Goal: Transaction & Acquisition: Purchase product/service

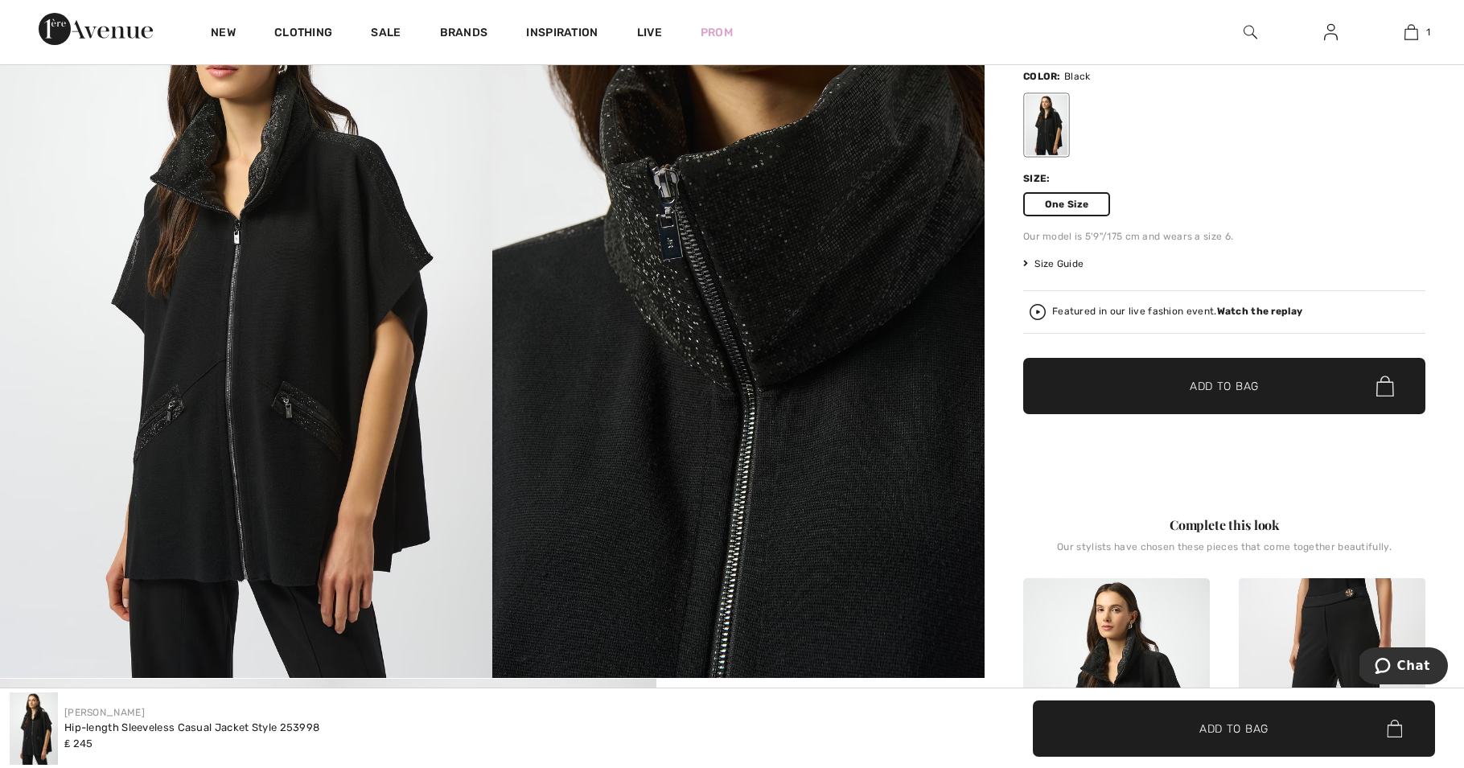
scroll to position [145, 0]
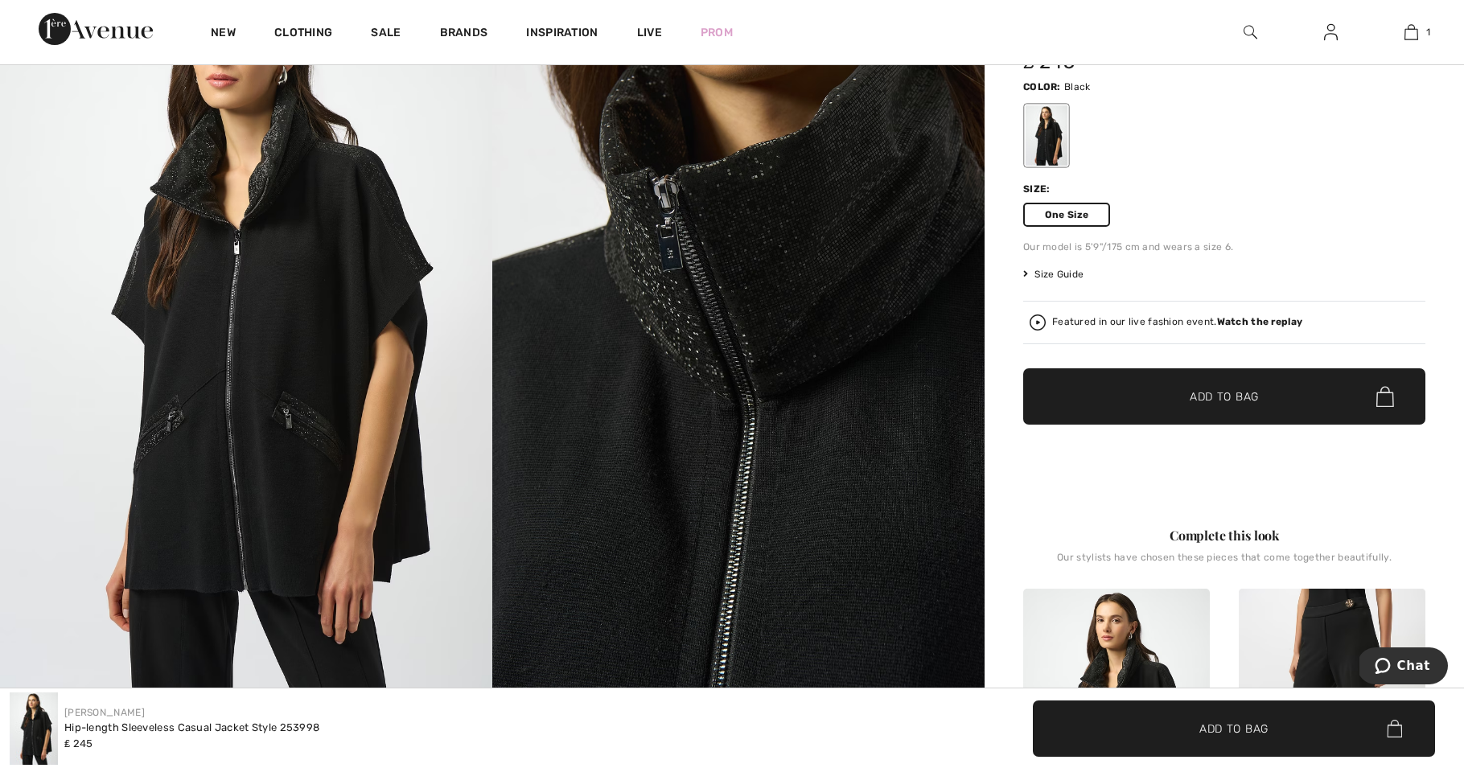
click at [1074, 268] on span "Size Guide" at bounding box center [1053, 274] width 60 height 14
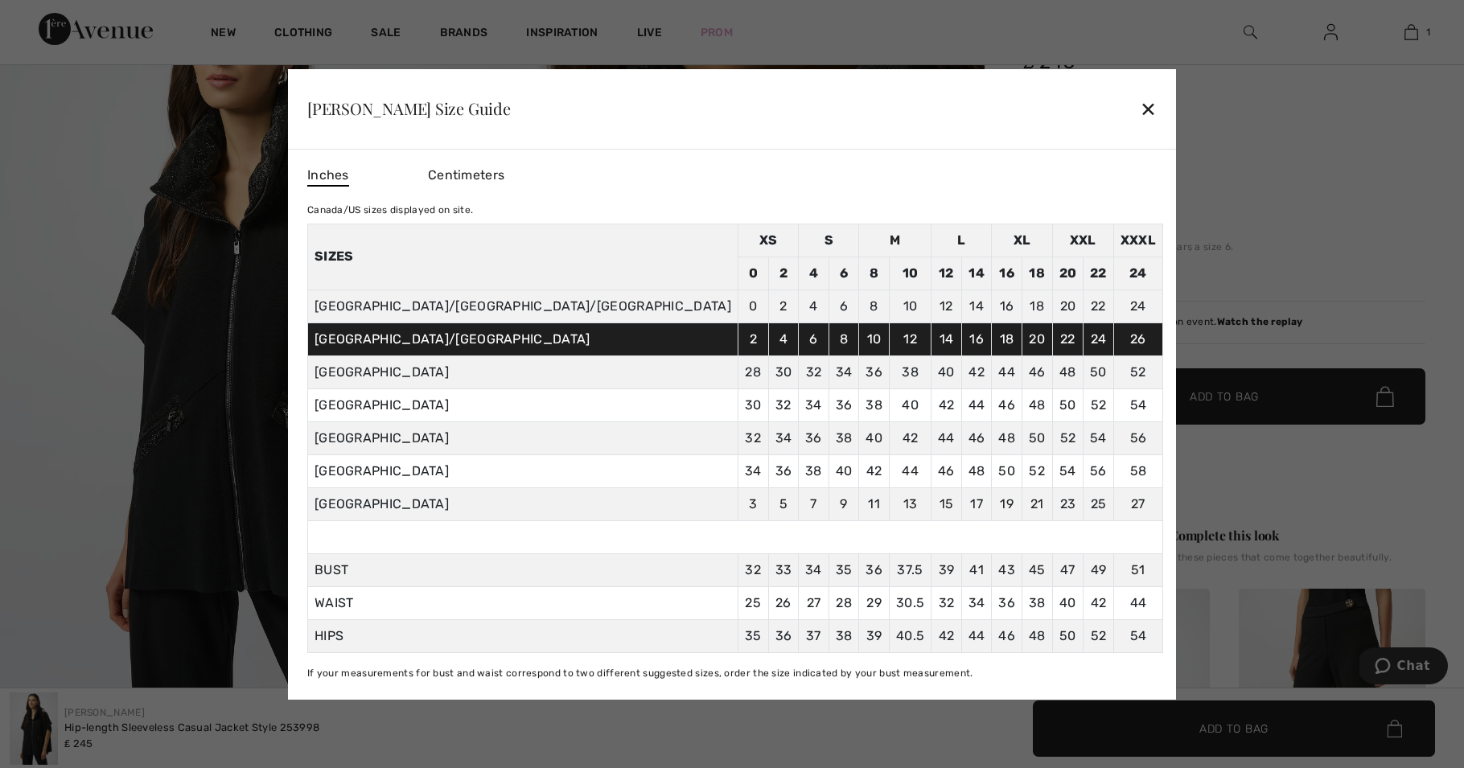
click at [1140, 109] on div "✕" at bounding box center [1148, 109] width 17 height 34
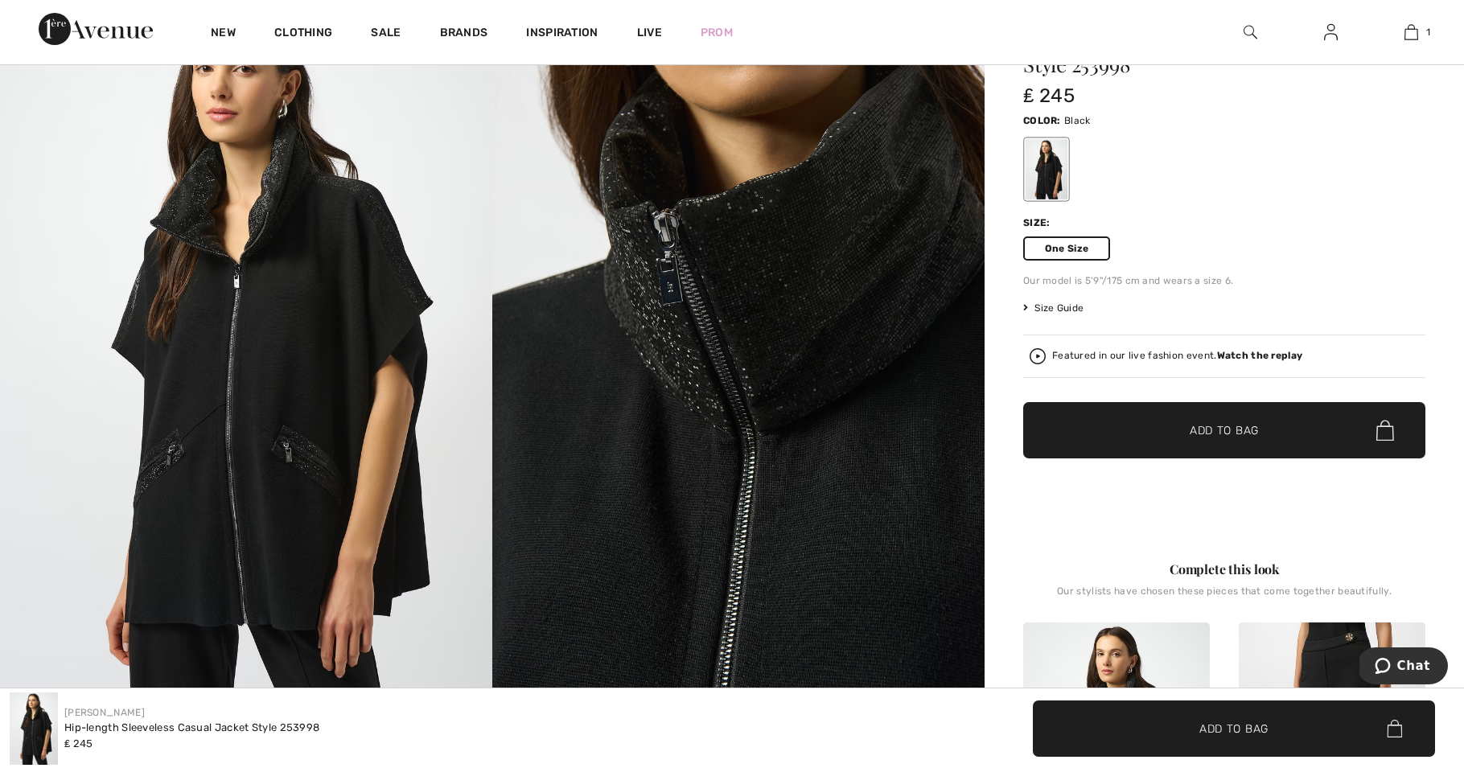
scroll to position [0, 0]
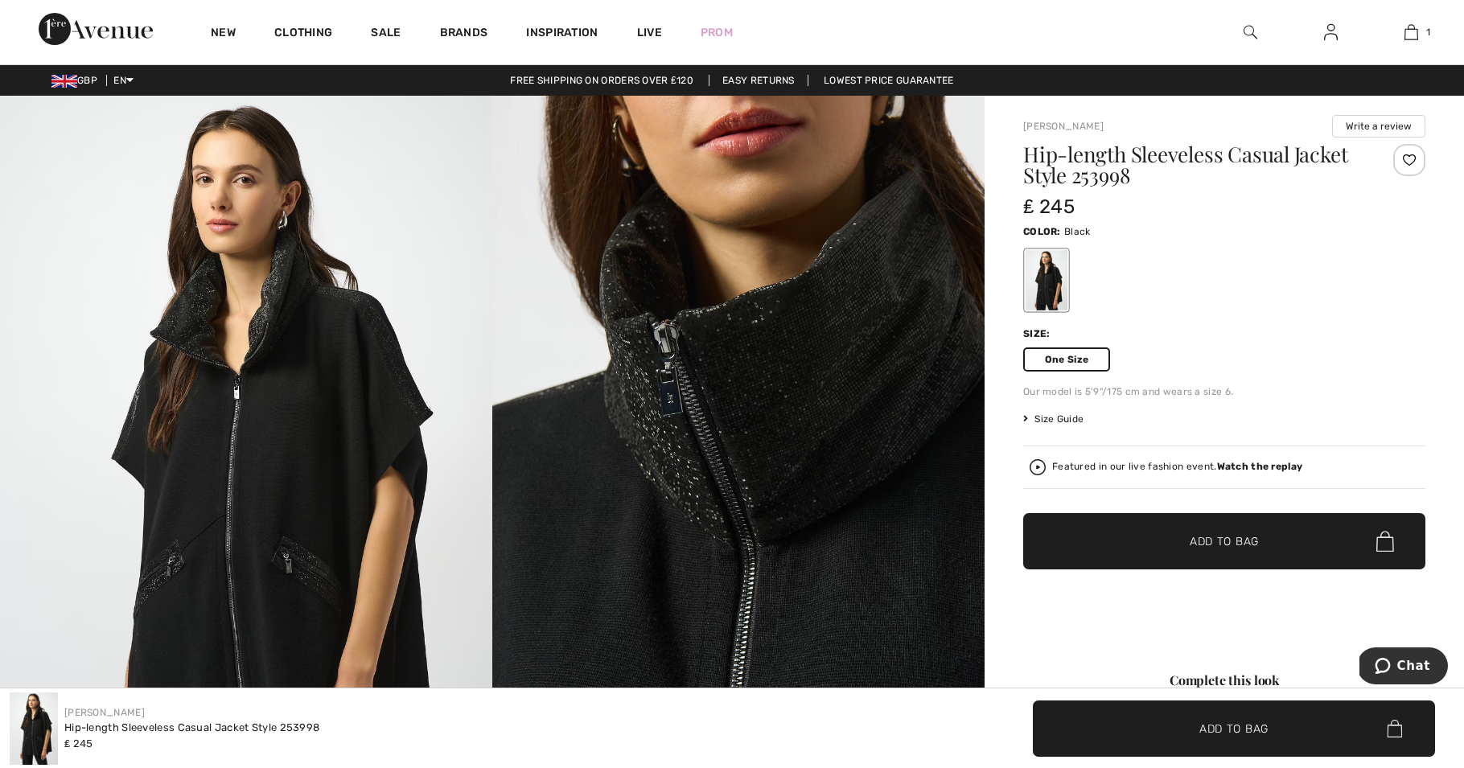
click at [1220, 540] on span "Add to Bag" at bounding box center [1224, 541] width 69 height 17
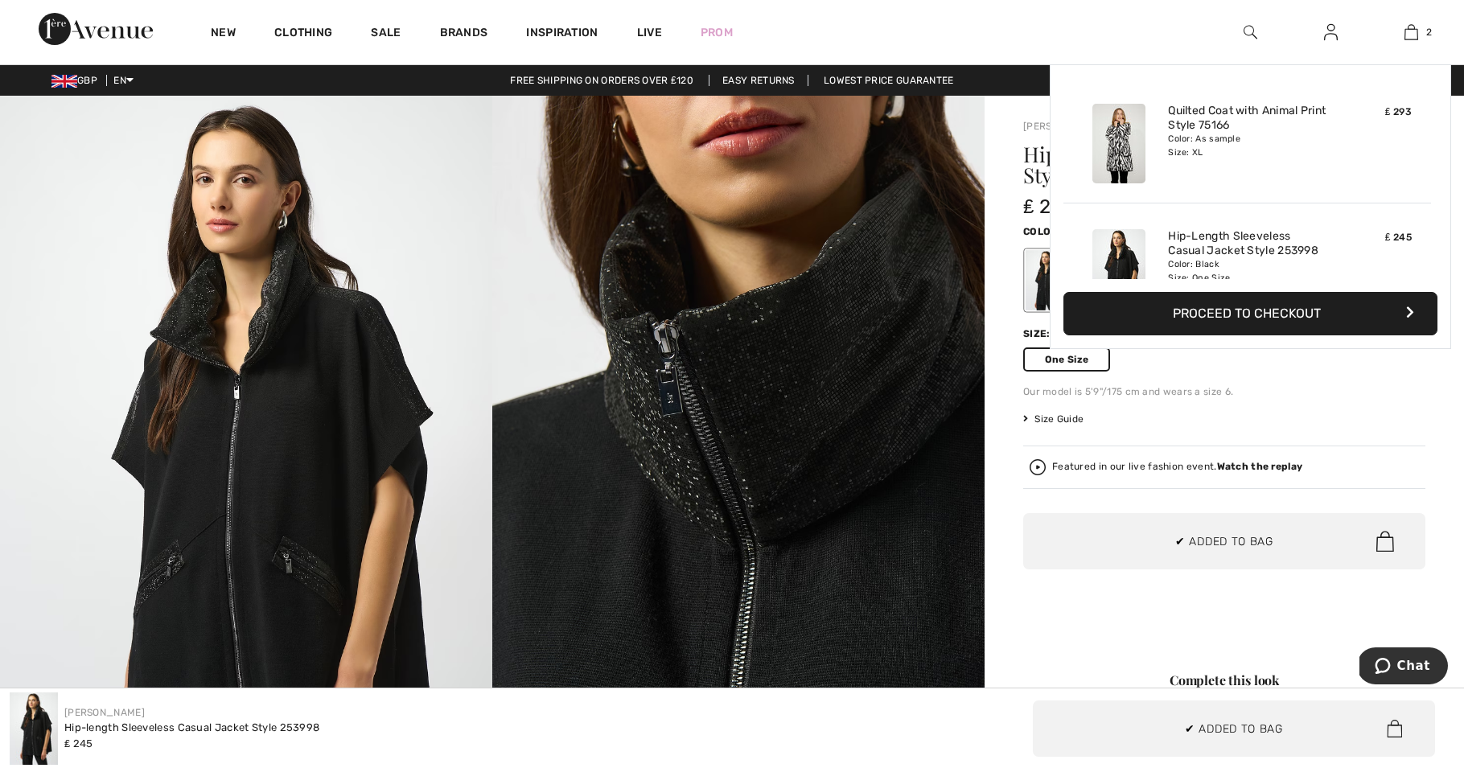
scroll to position [49, 0]
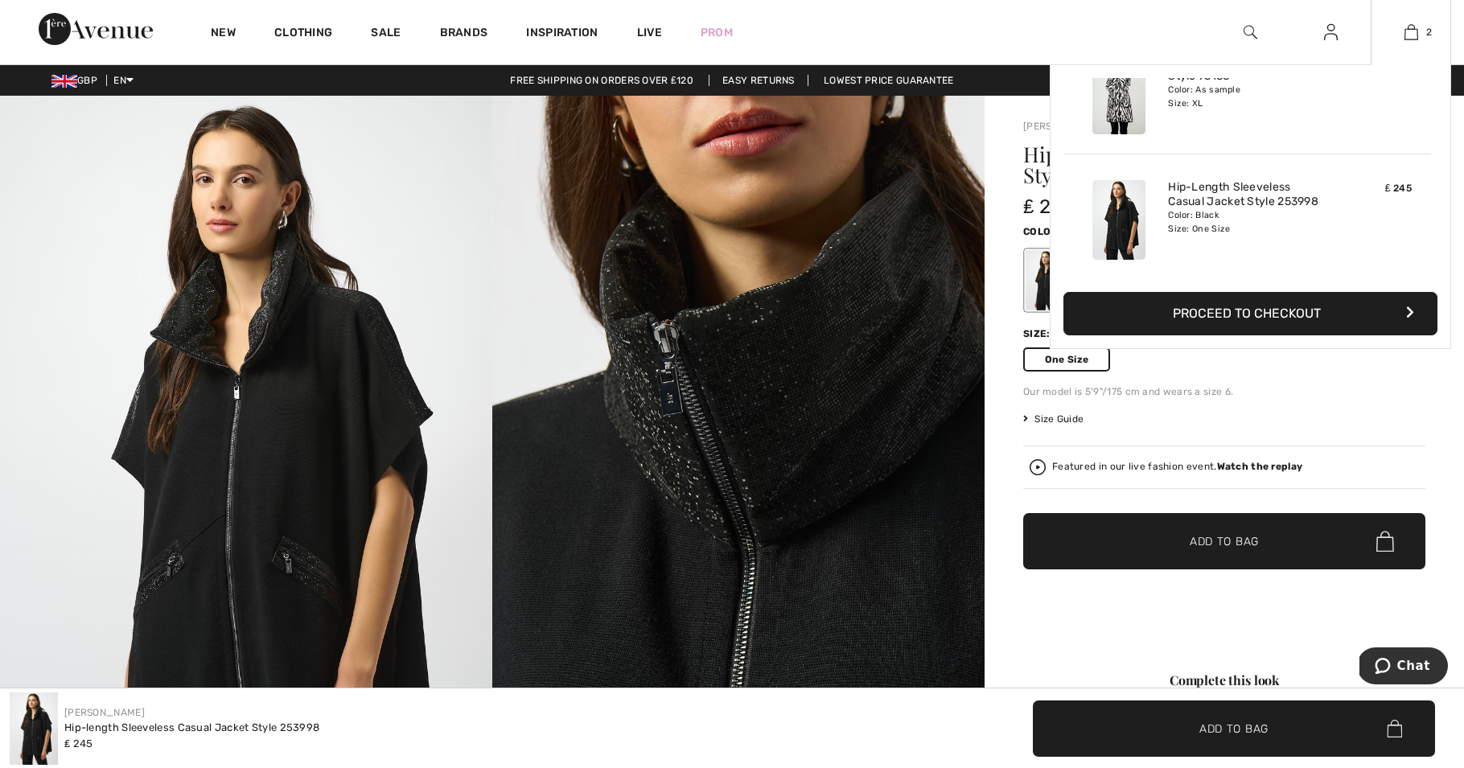
click at [1195, 96] on div "Color: As sample Size: XL" at bounding box center [1247, 97] width 158 height 26
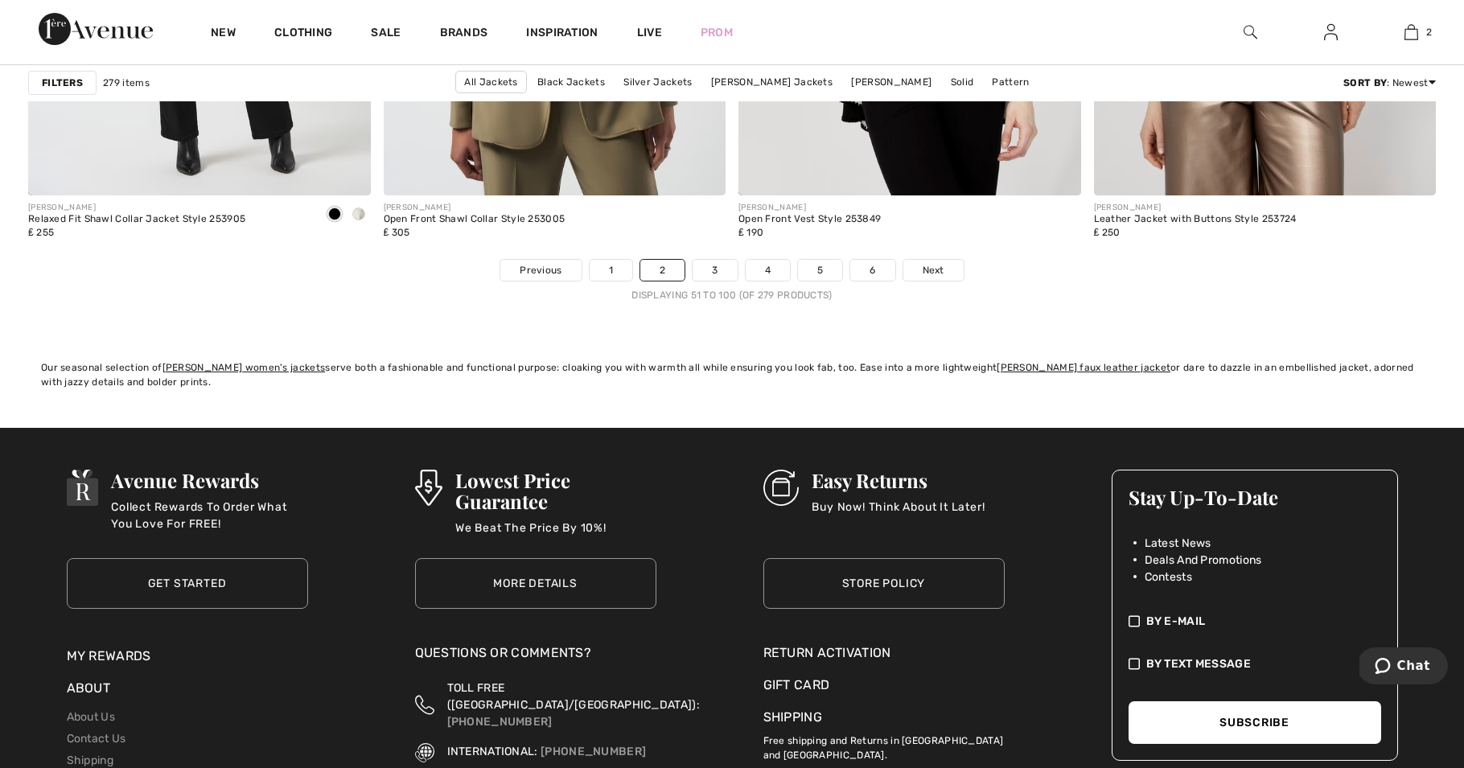
scroll to position [8984, 0]
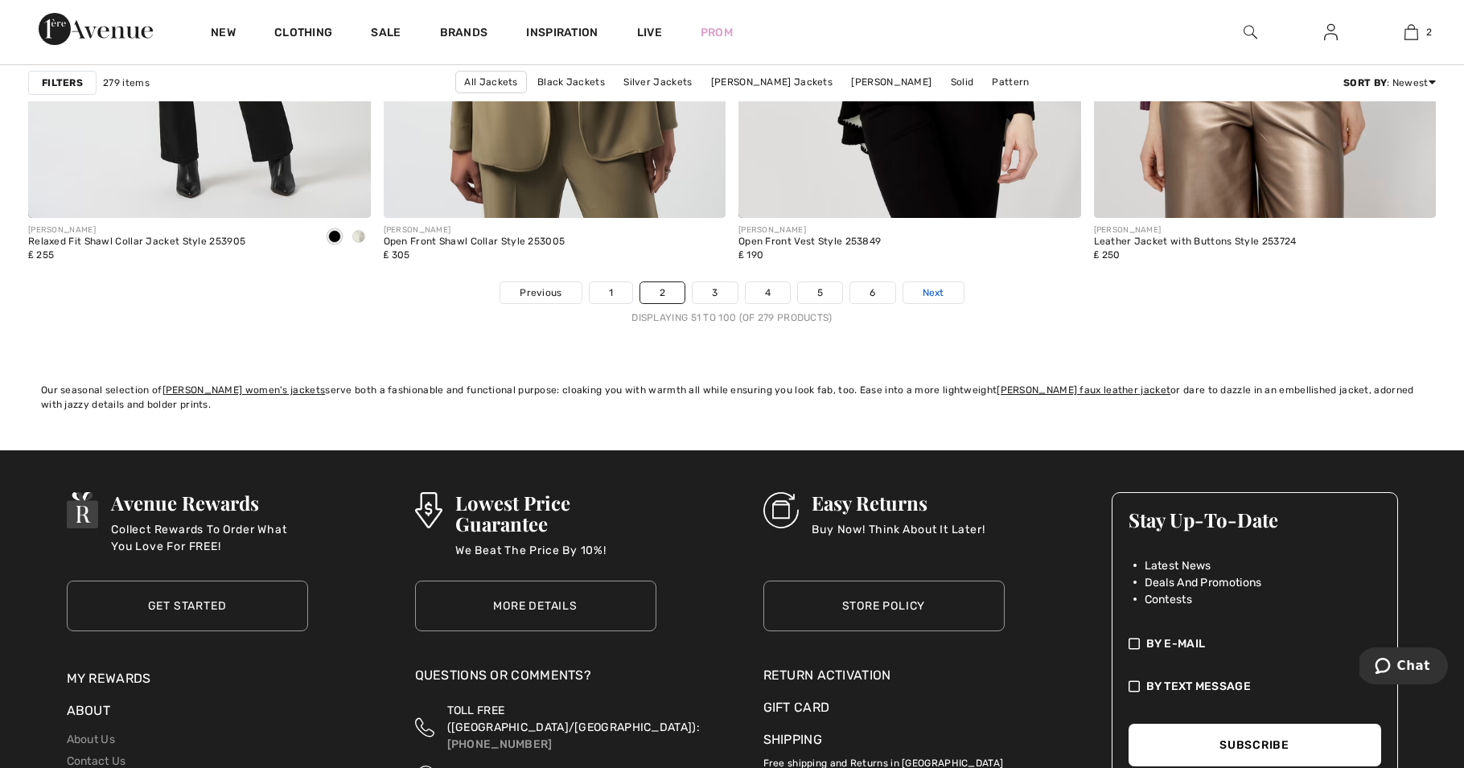
click at [935, 288] on span "Next" at bounding box center [934, 293] width 22 height 14
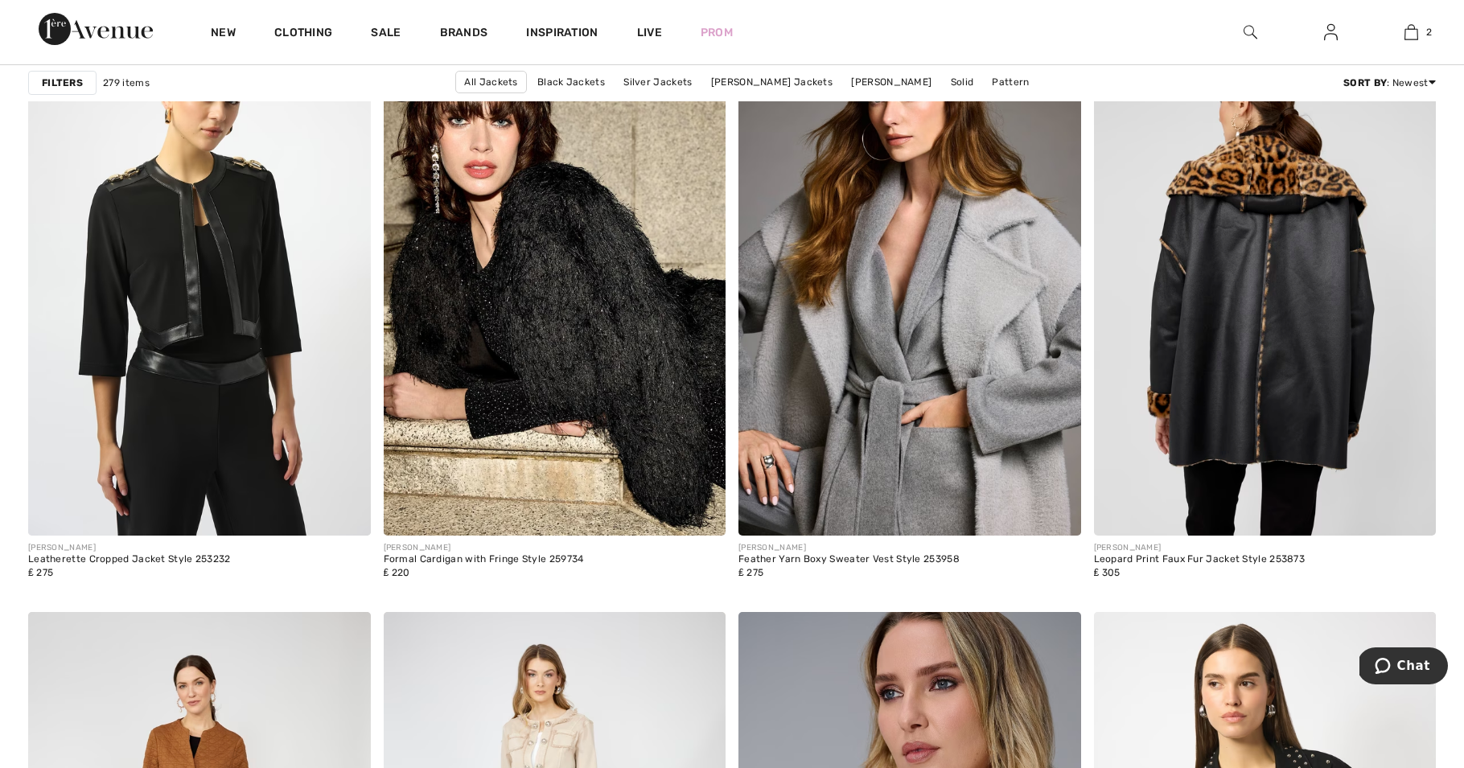
scroll to position [1398, 0]
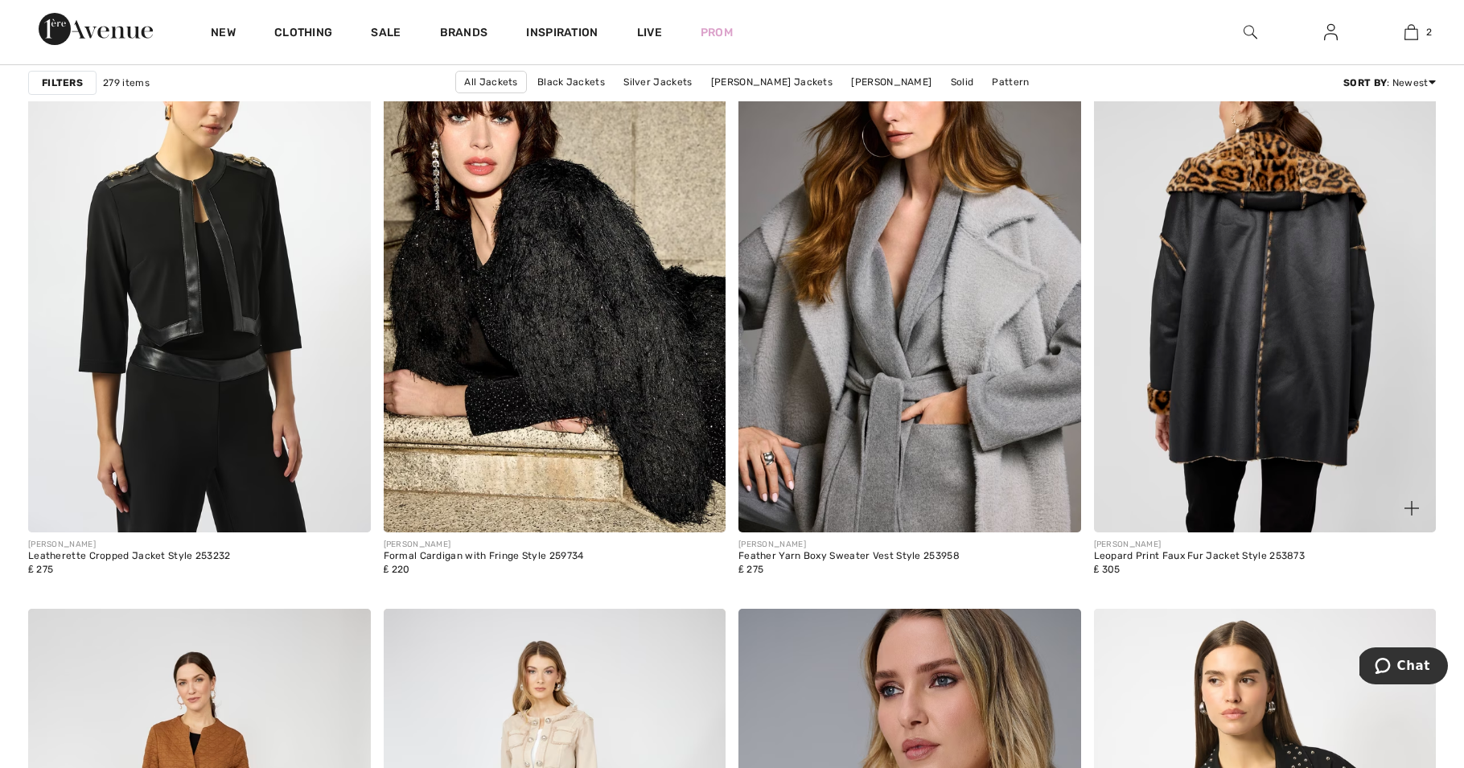
click at [1212, 430] on img at bounding box center [1265, 275] width 343 height 513
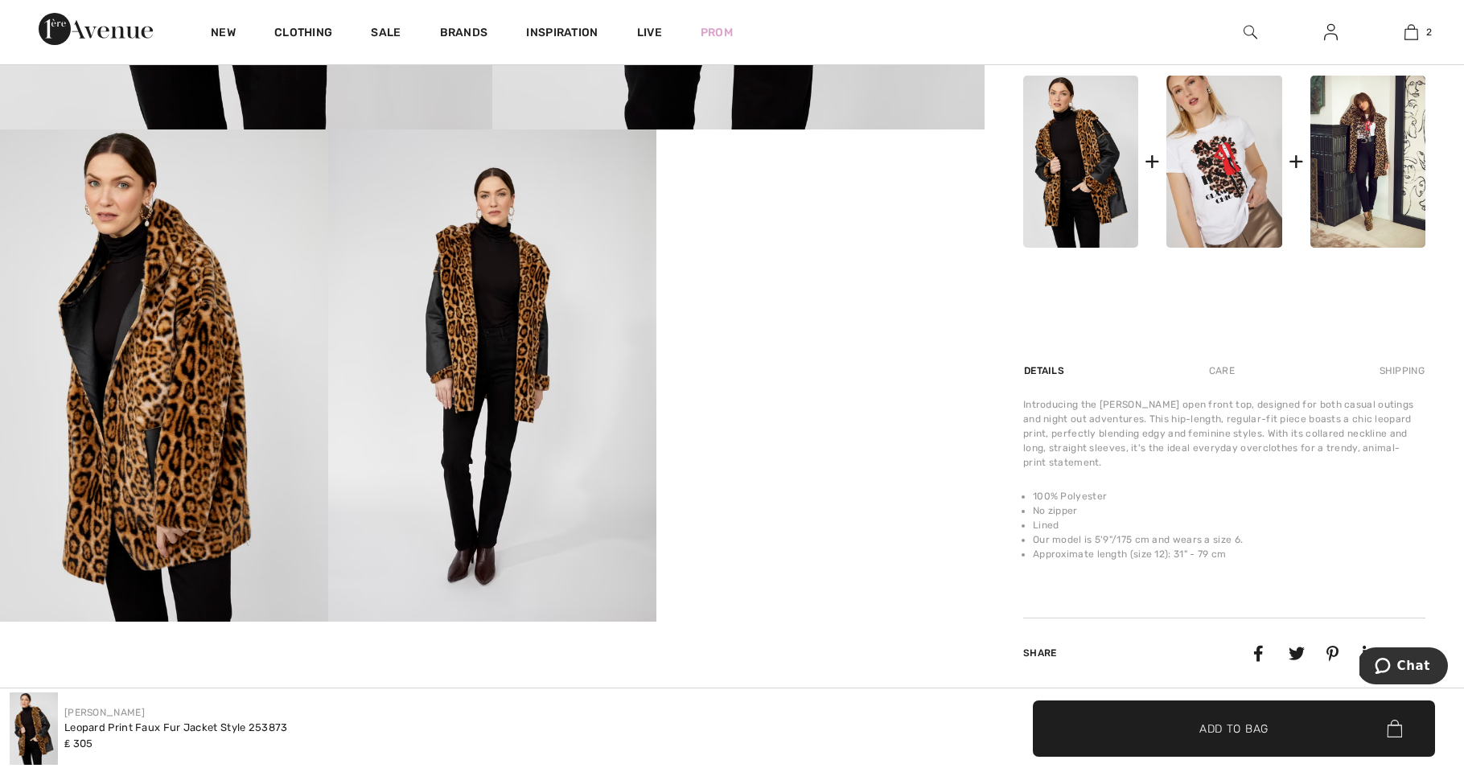
scroll to position [709, 0]
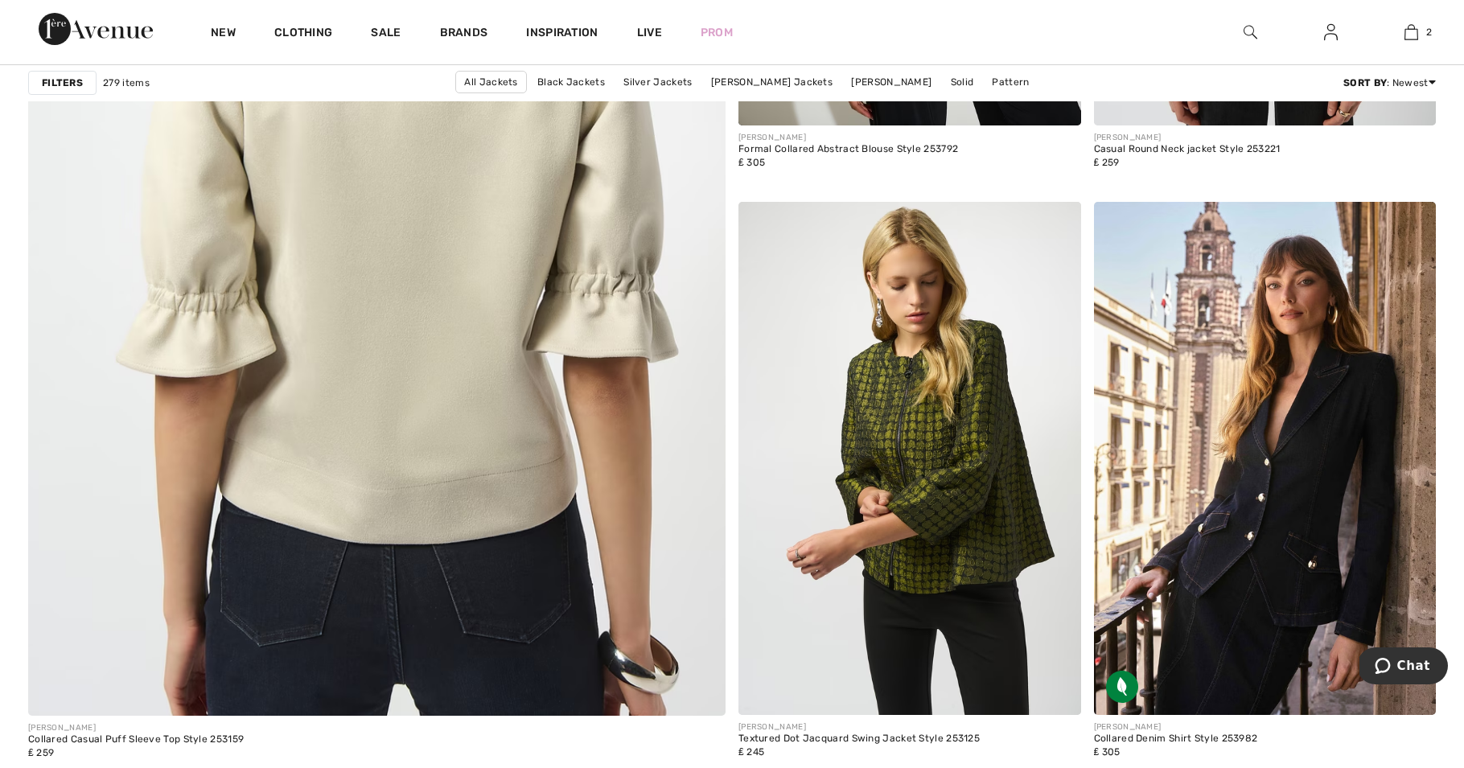
scroll to position [5327, 0]
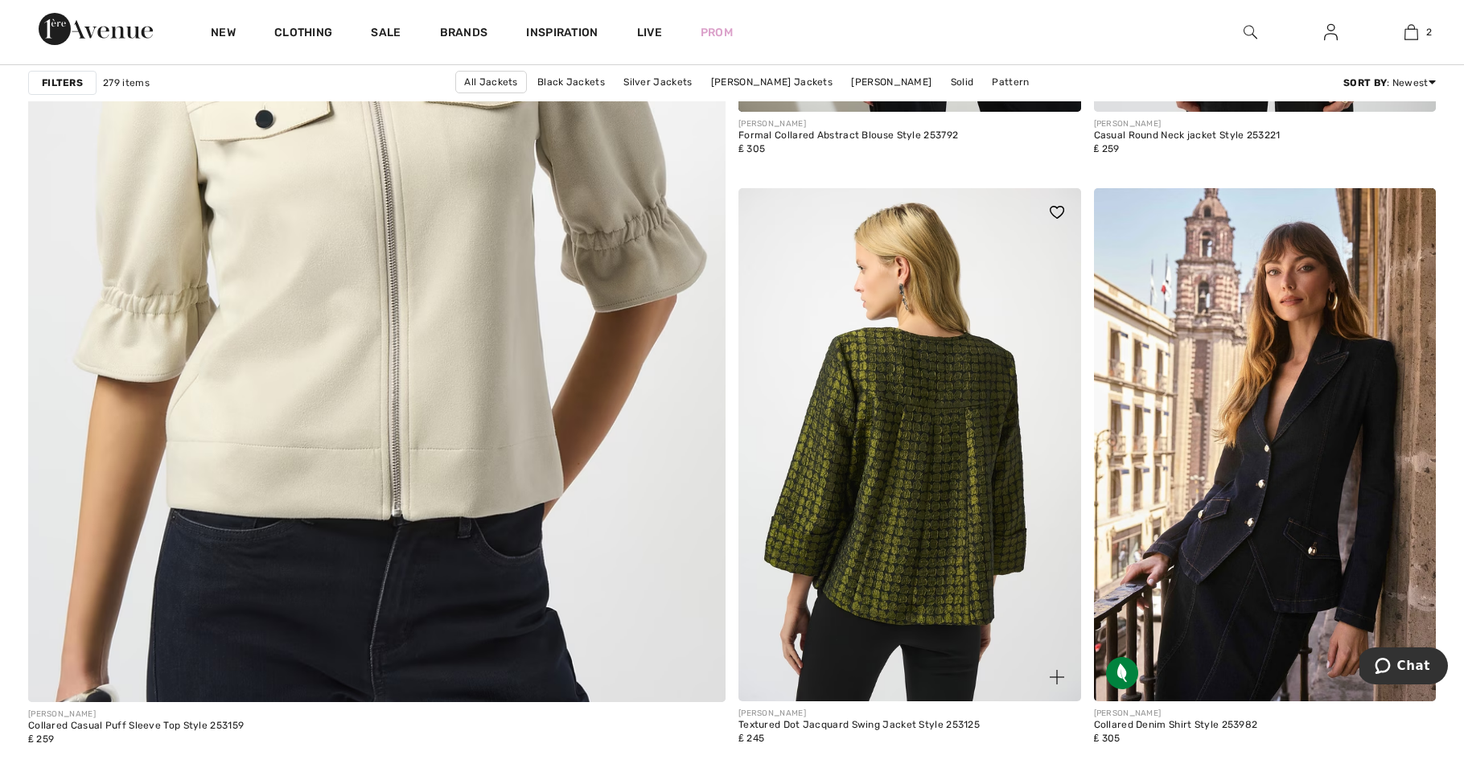
click at [929, 458] on img at bounding box center [910, 444] width 343 height 513
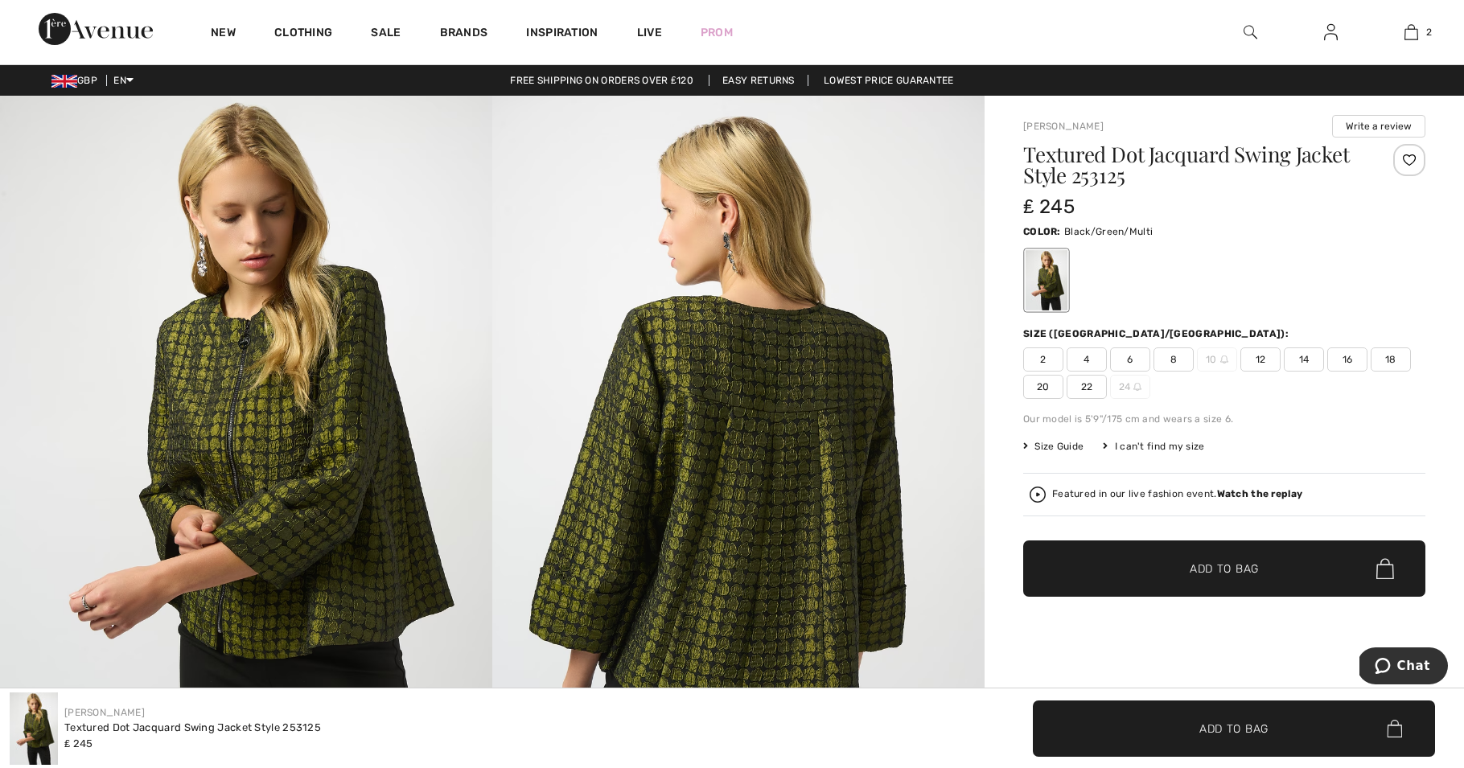
click at [1055, 439] on span "Size Guide" at bounding box center [1053, 446] width 60 height 14
click at [1025, 443] on icon at bounding box center [1025, 447] width 5 height 10
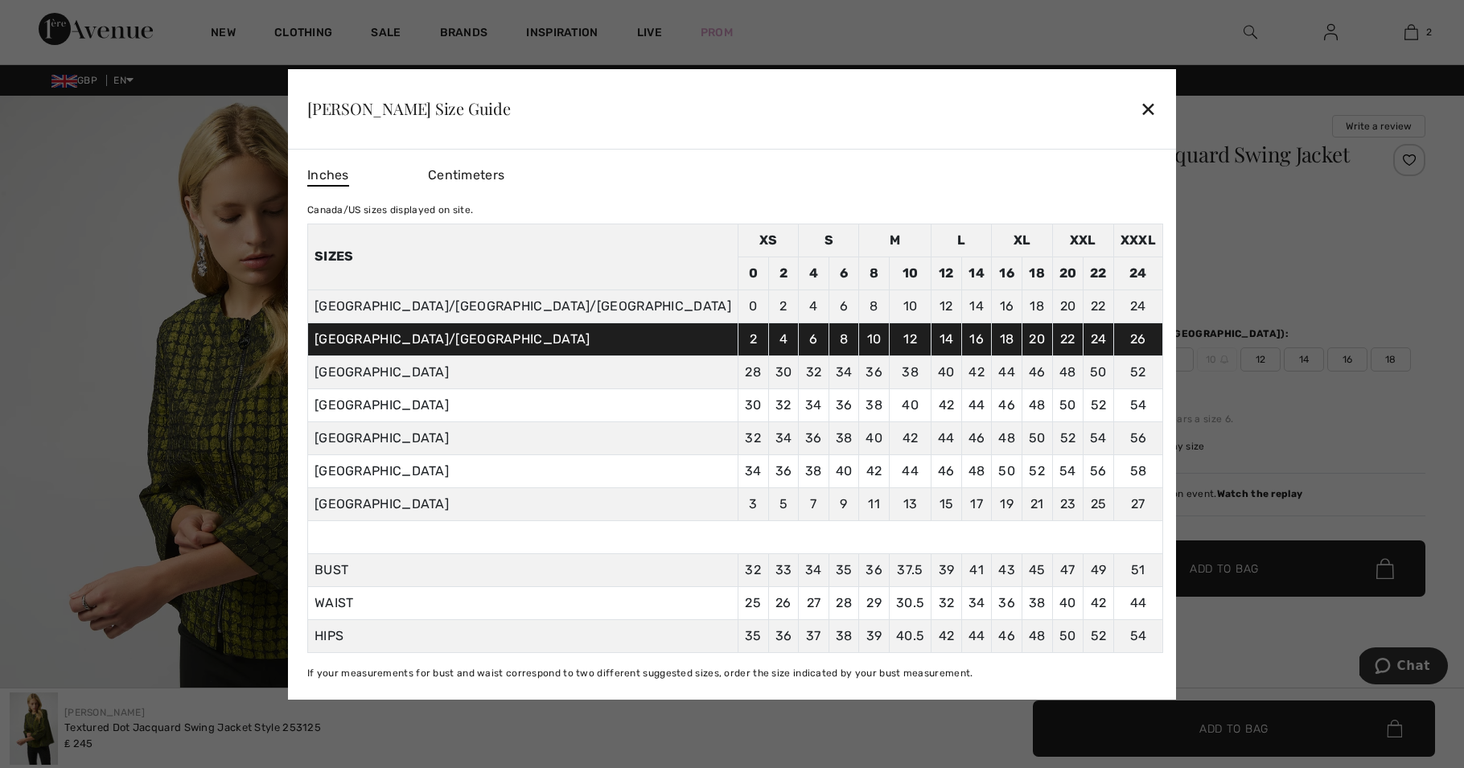
click at [1254, 421] on div at bounding box center [732, 384] width 1464 height 768
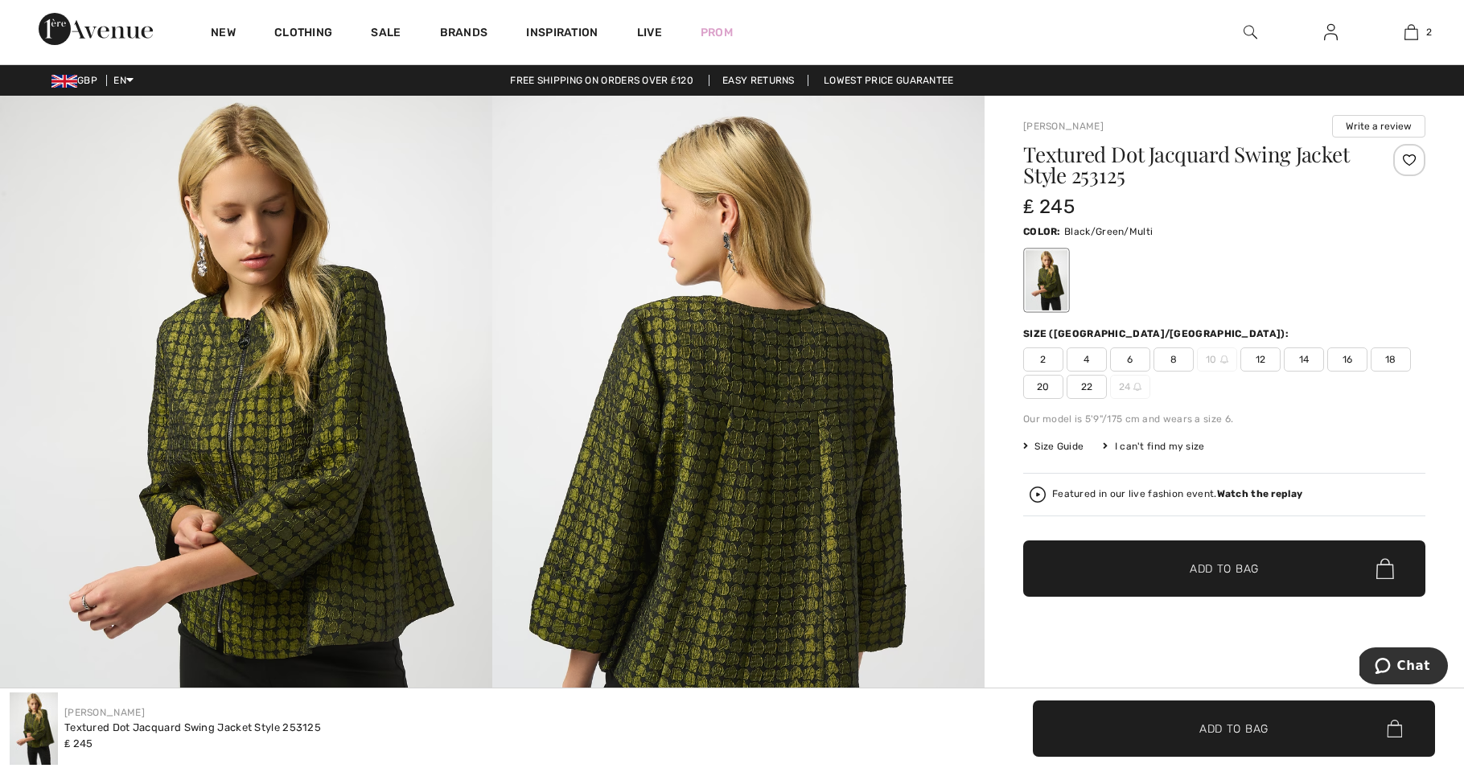
click at [1303, 357] on span "14" at bounding box center [1304, 360] width 40 height 24
click at [1186, 562] on span "✔ Added to Bag" at bounding box center [1200, 569] width 98 height 17
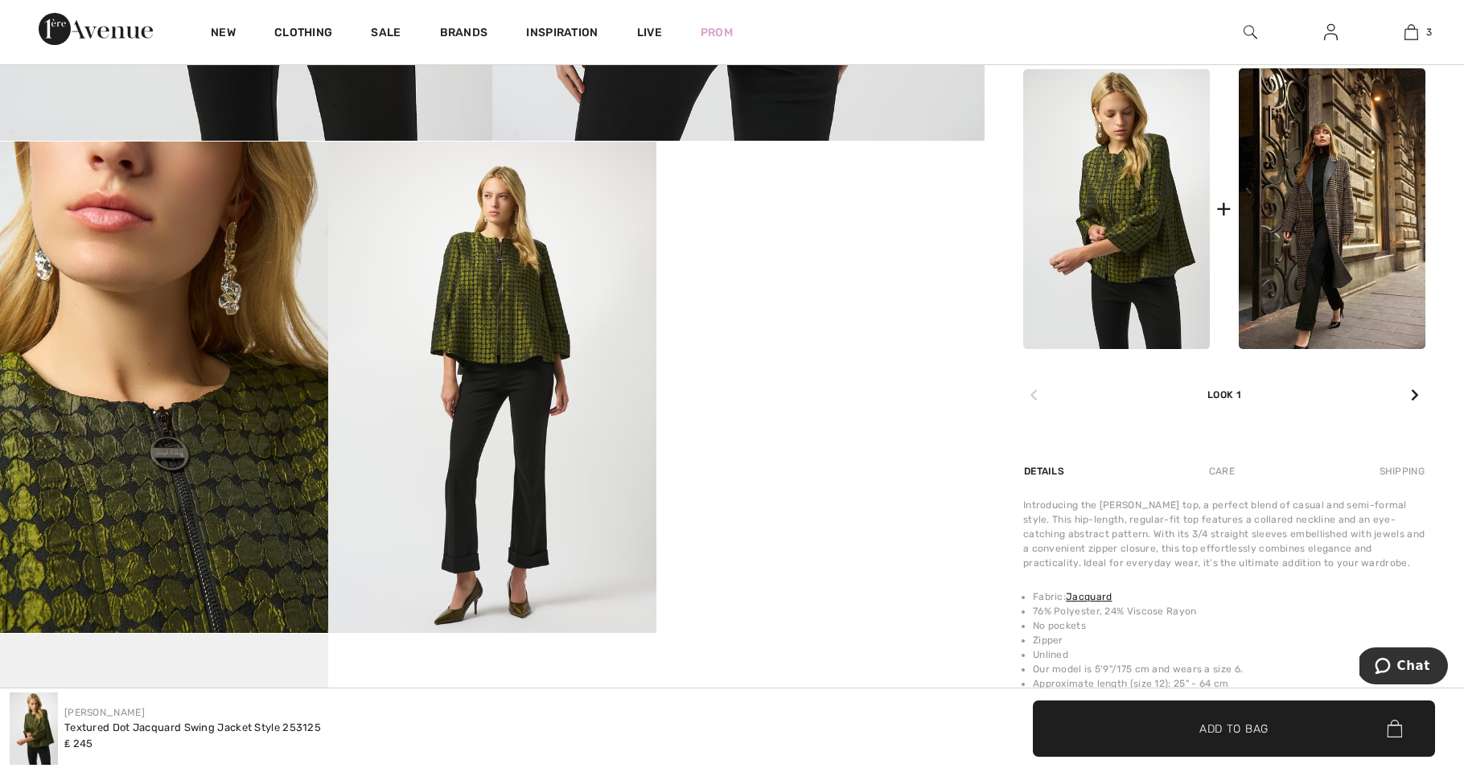
scroll to position [689, 0]
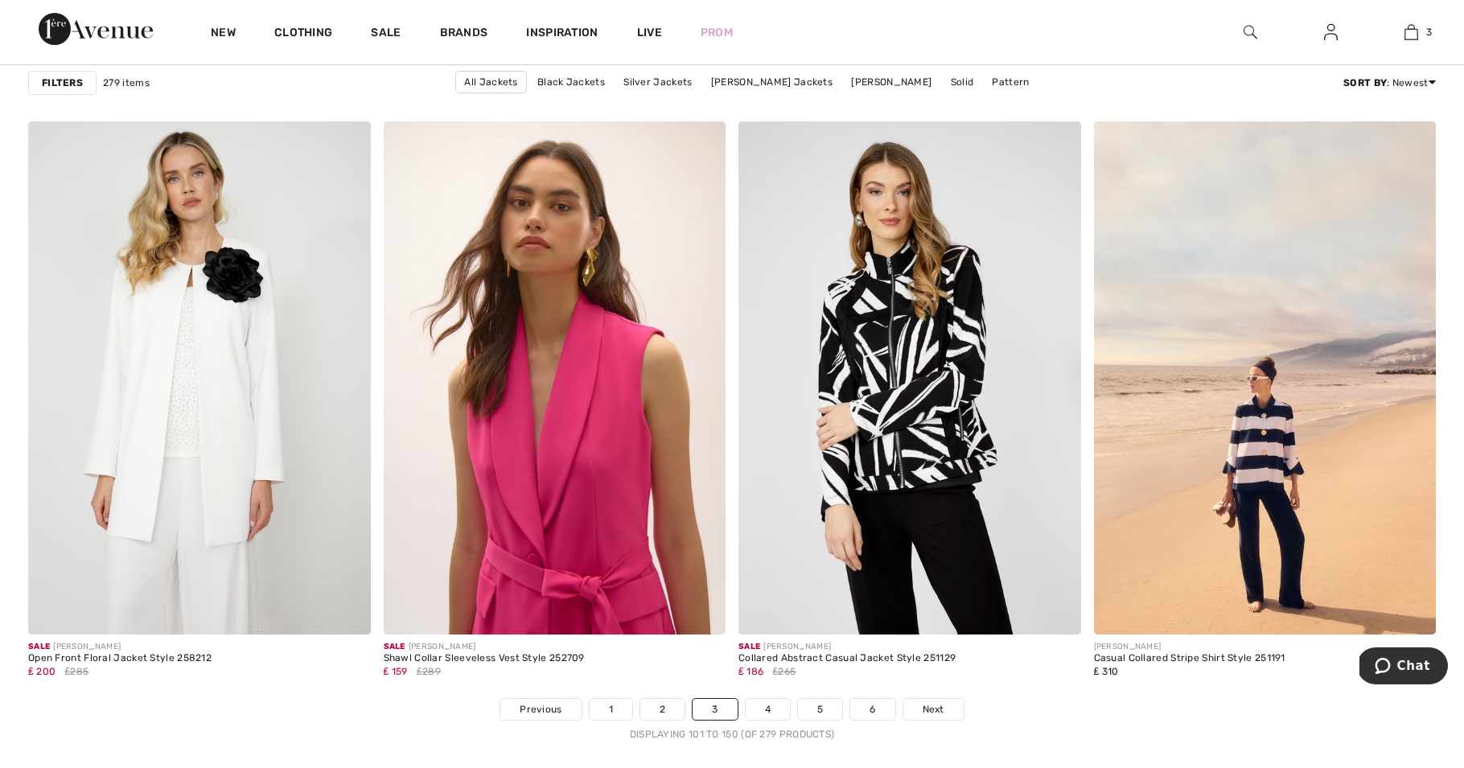
scroll to position [8569, 0]
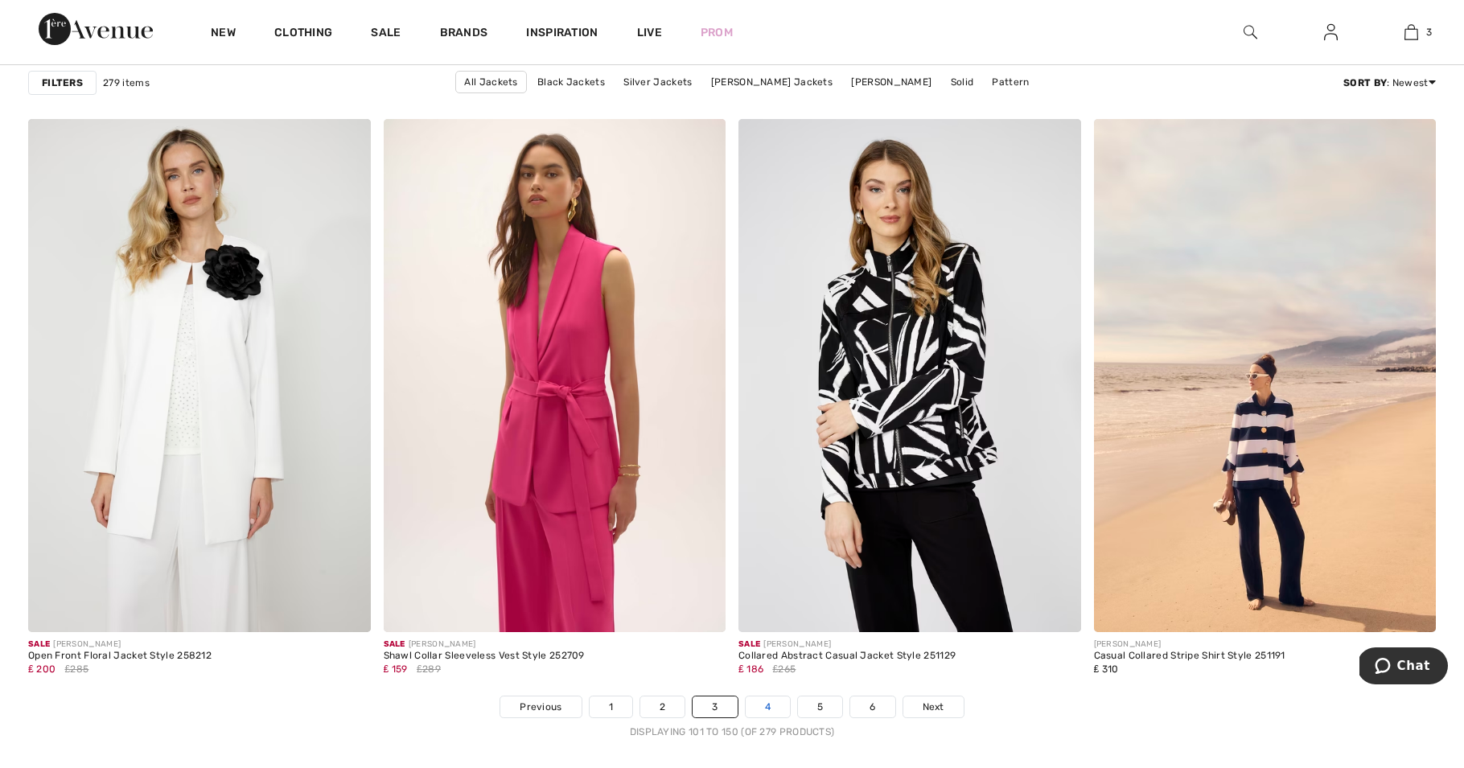
click at [763, 701] on link "4" at bounding box center [768, 707] width 44 height 21
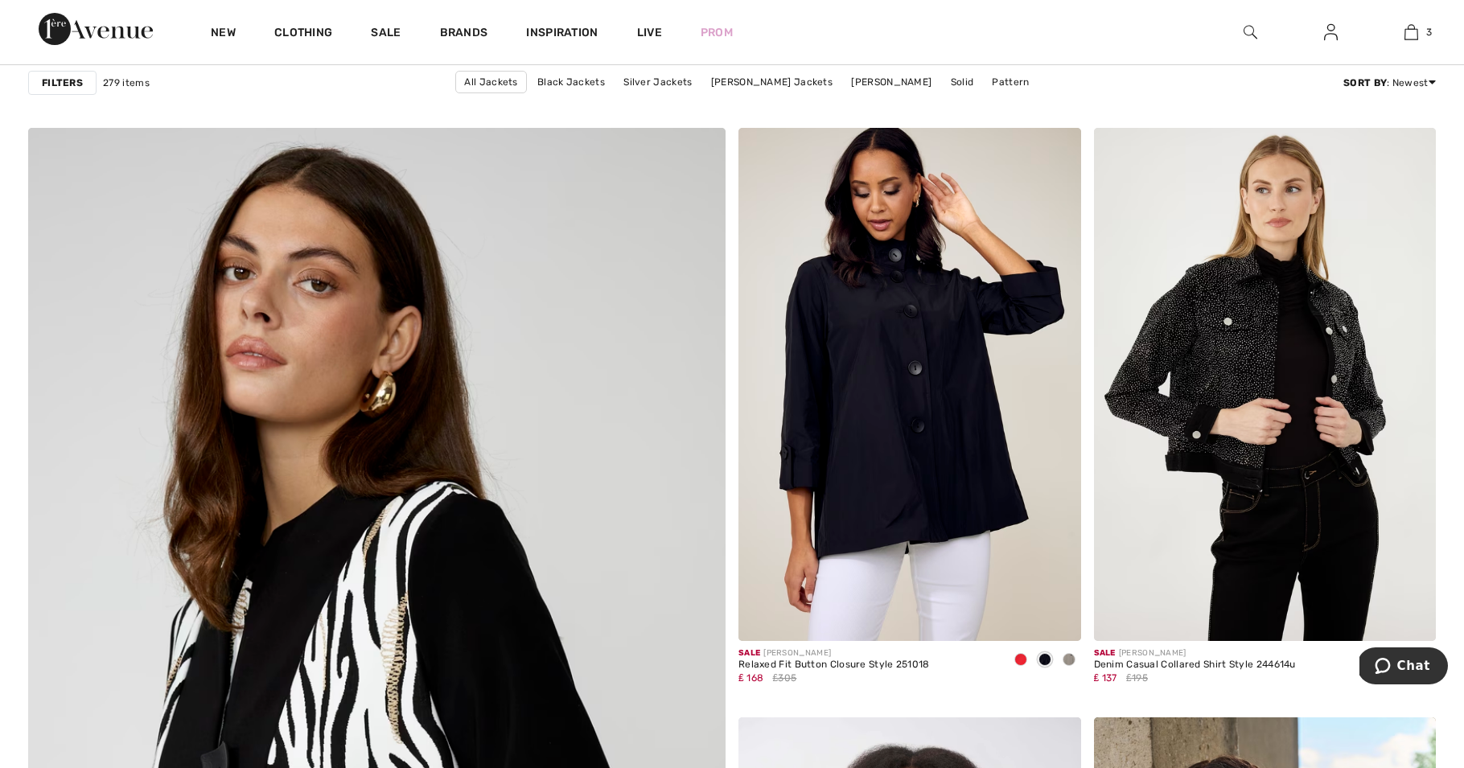
scroll to position [4804, 0]
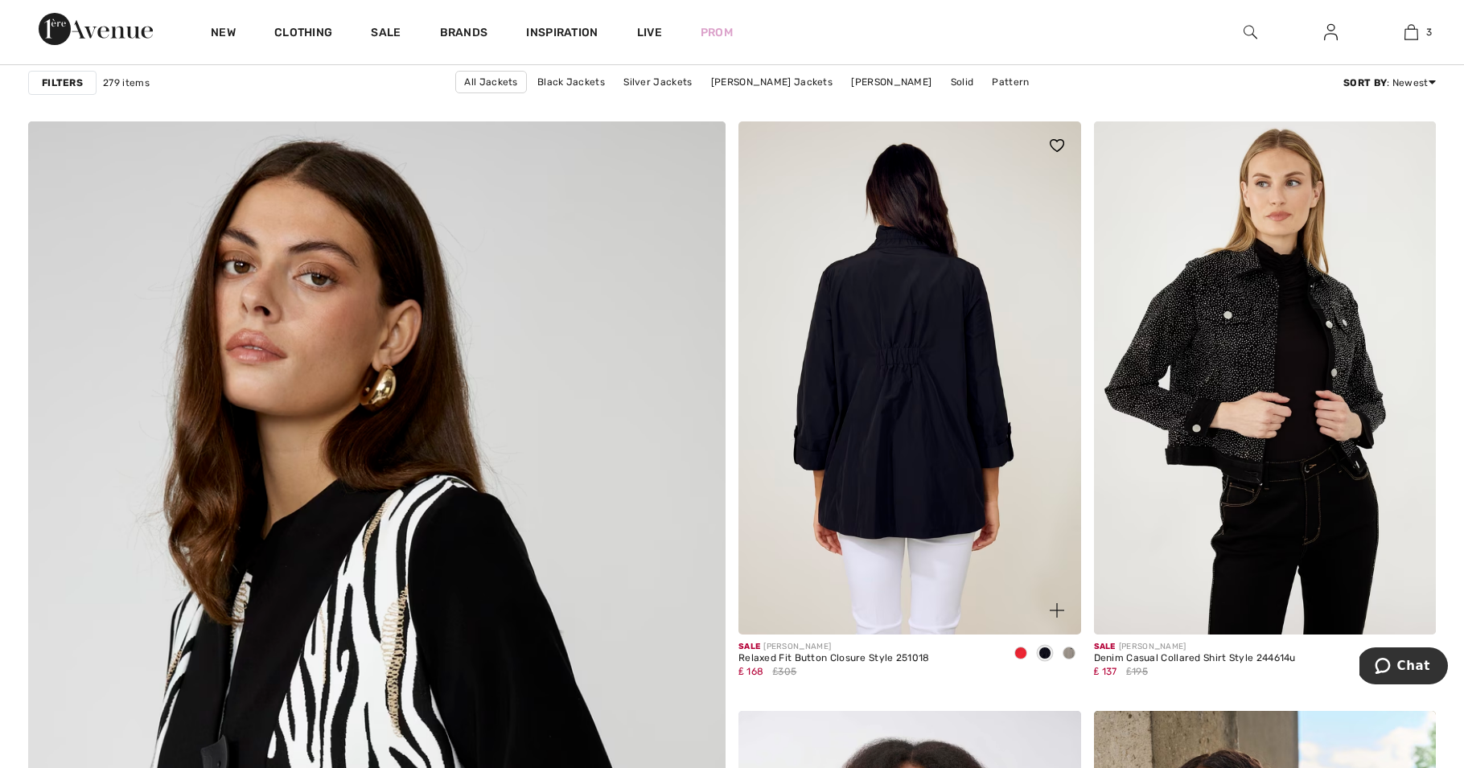
click at [928, 514] on img at bounding box center [910, 377] width 343 height 513
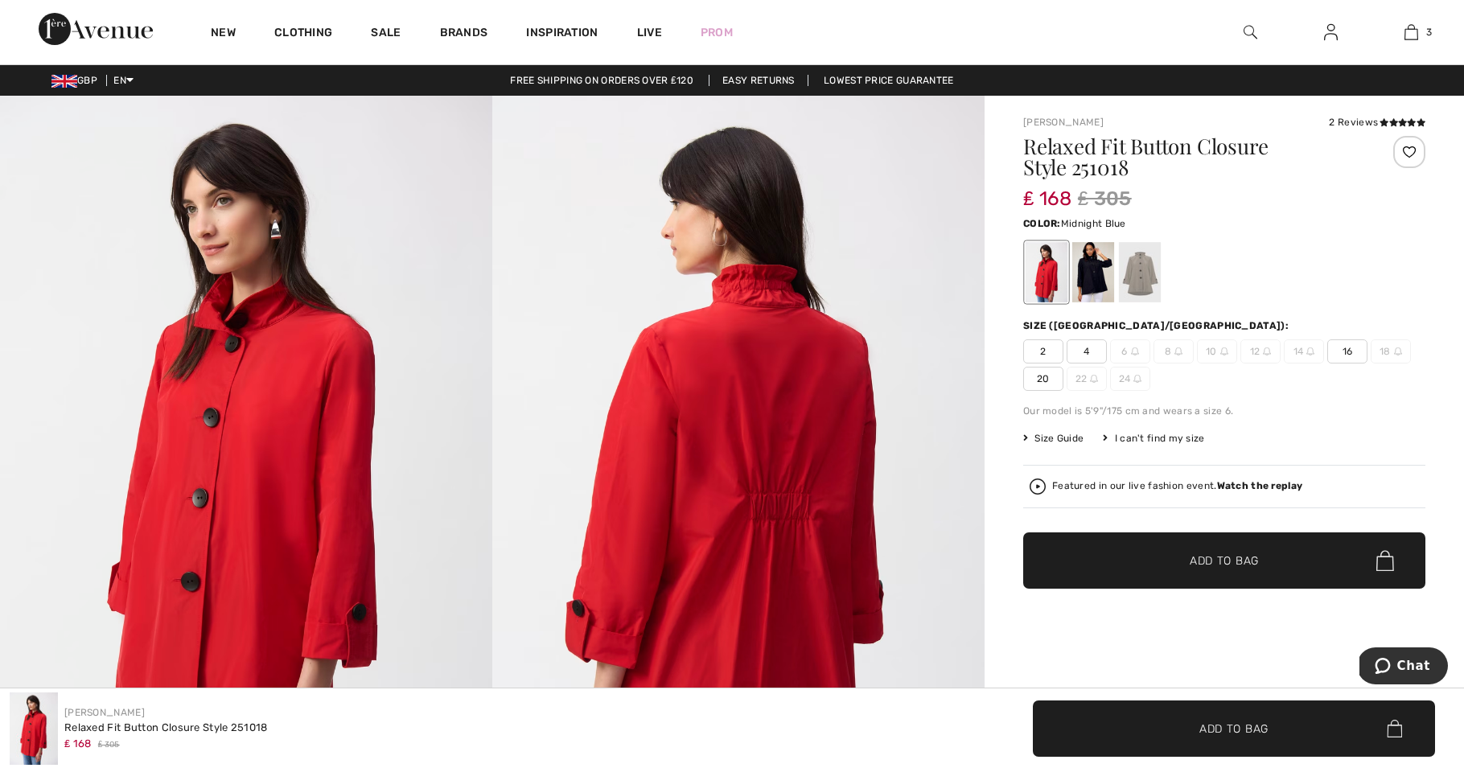
click at [1086, 283] on div at bounding box center [1093, 272] width 42 height 60
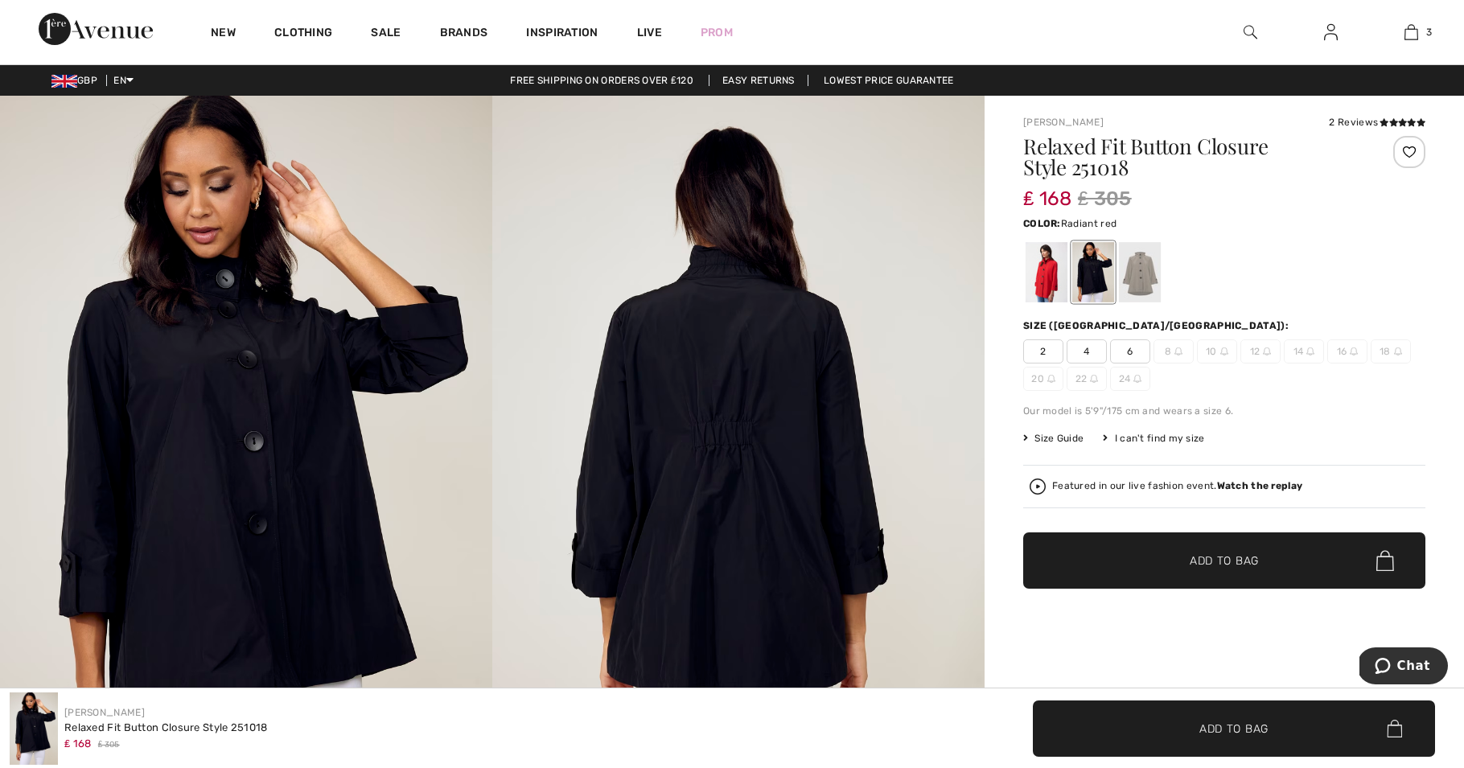
click at [1043, 278] on div at bounding box center [1047, 272] width 42 height 60
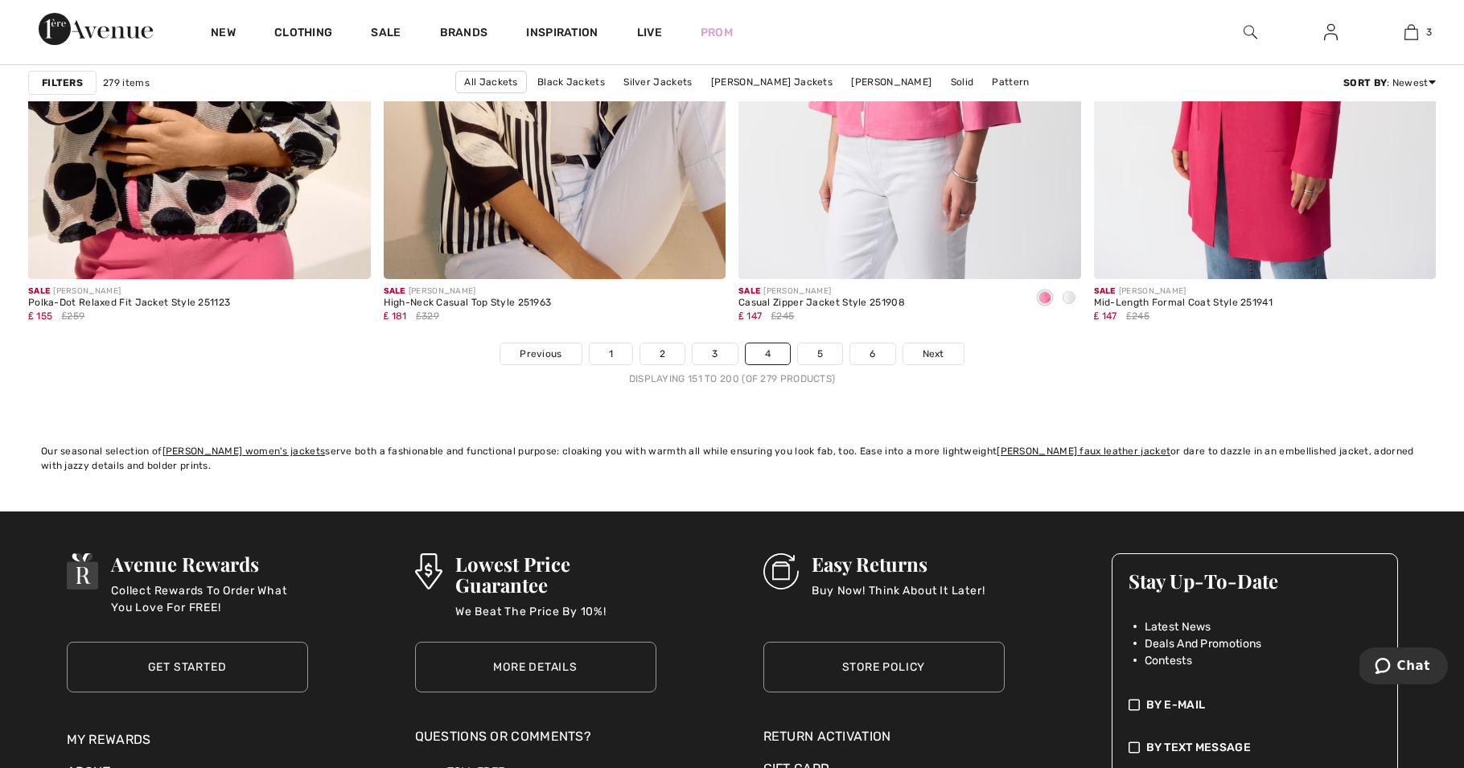
scroll to position [8908, 0]
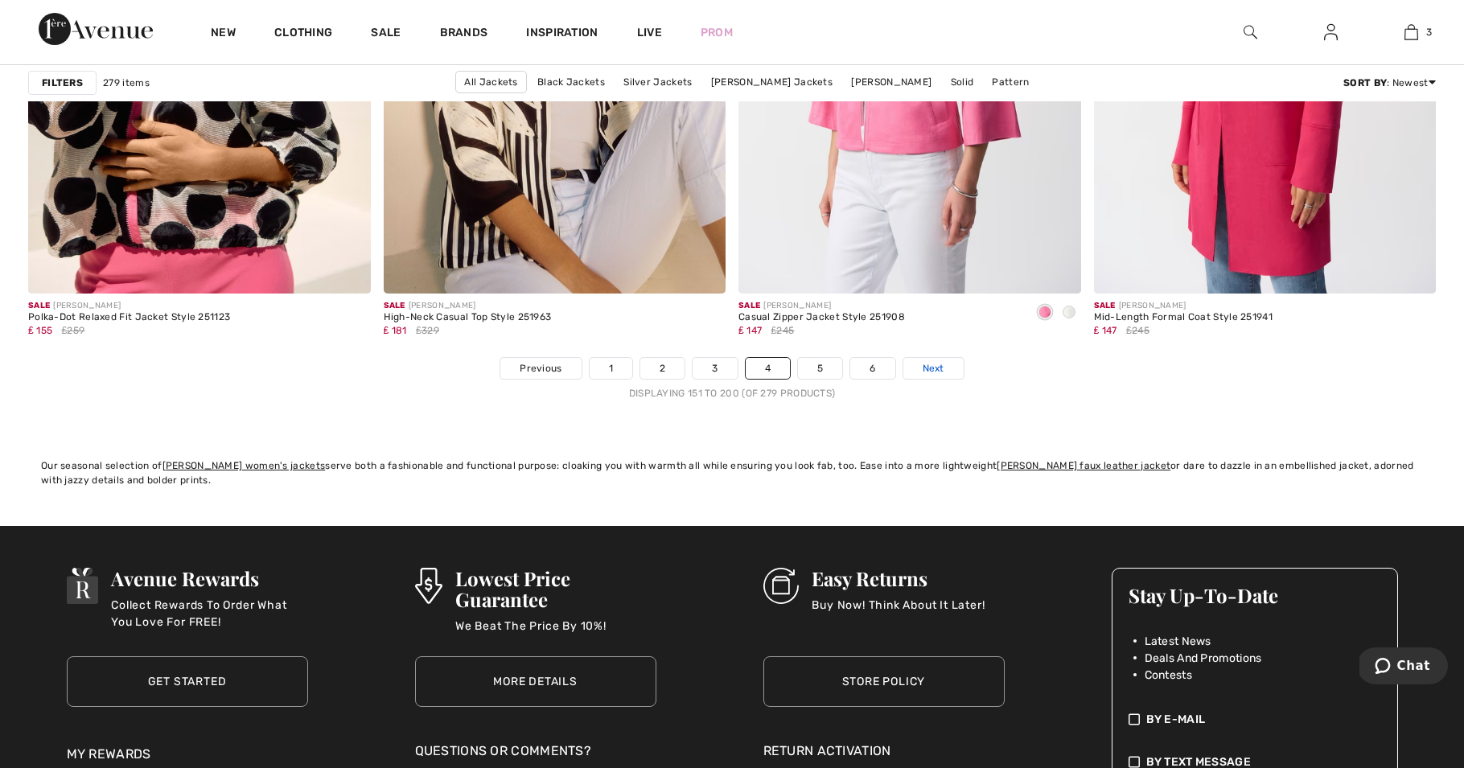
click at [928, 362] on span "Next" at bounding box center [934, 368] width 22 height 14
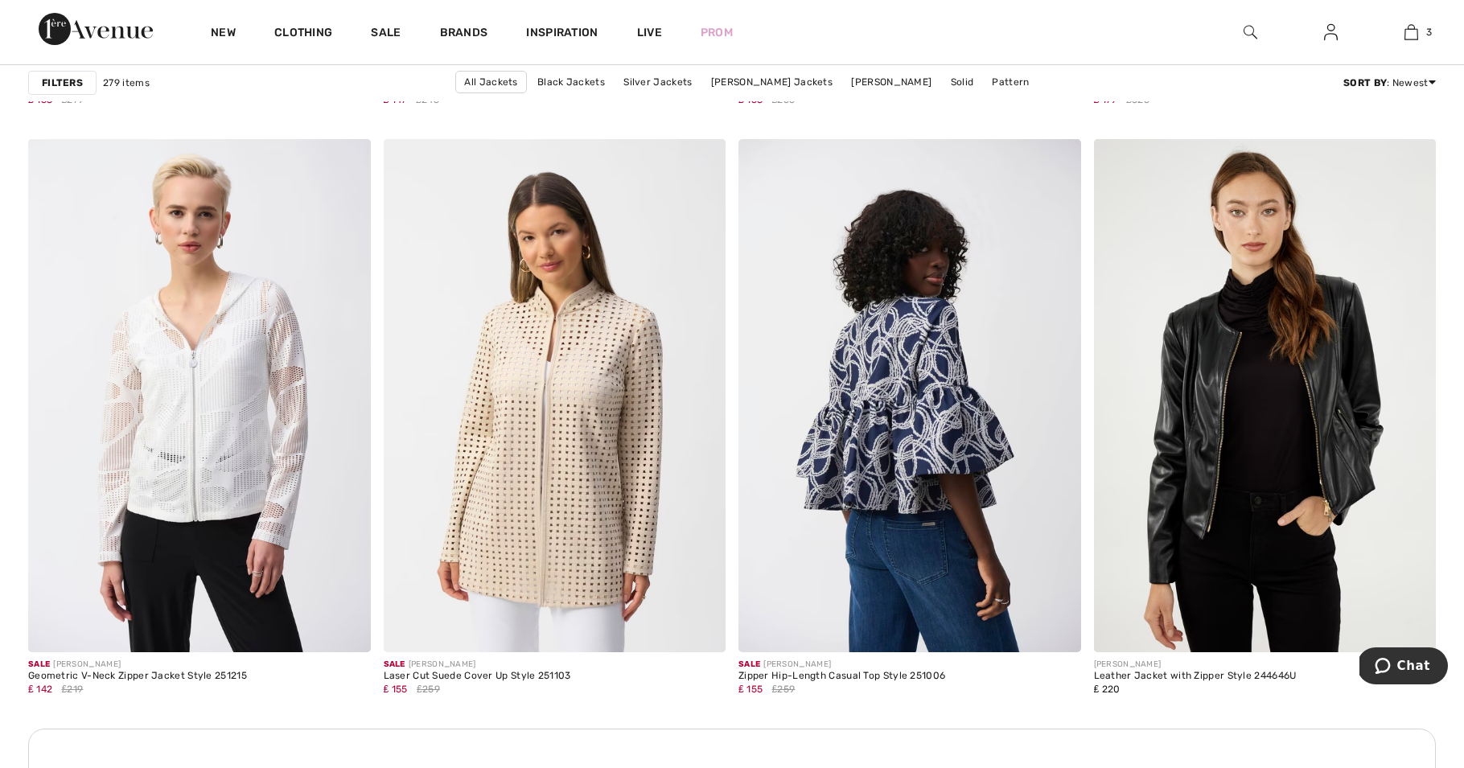
scroll to position [1870, 0]
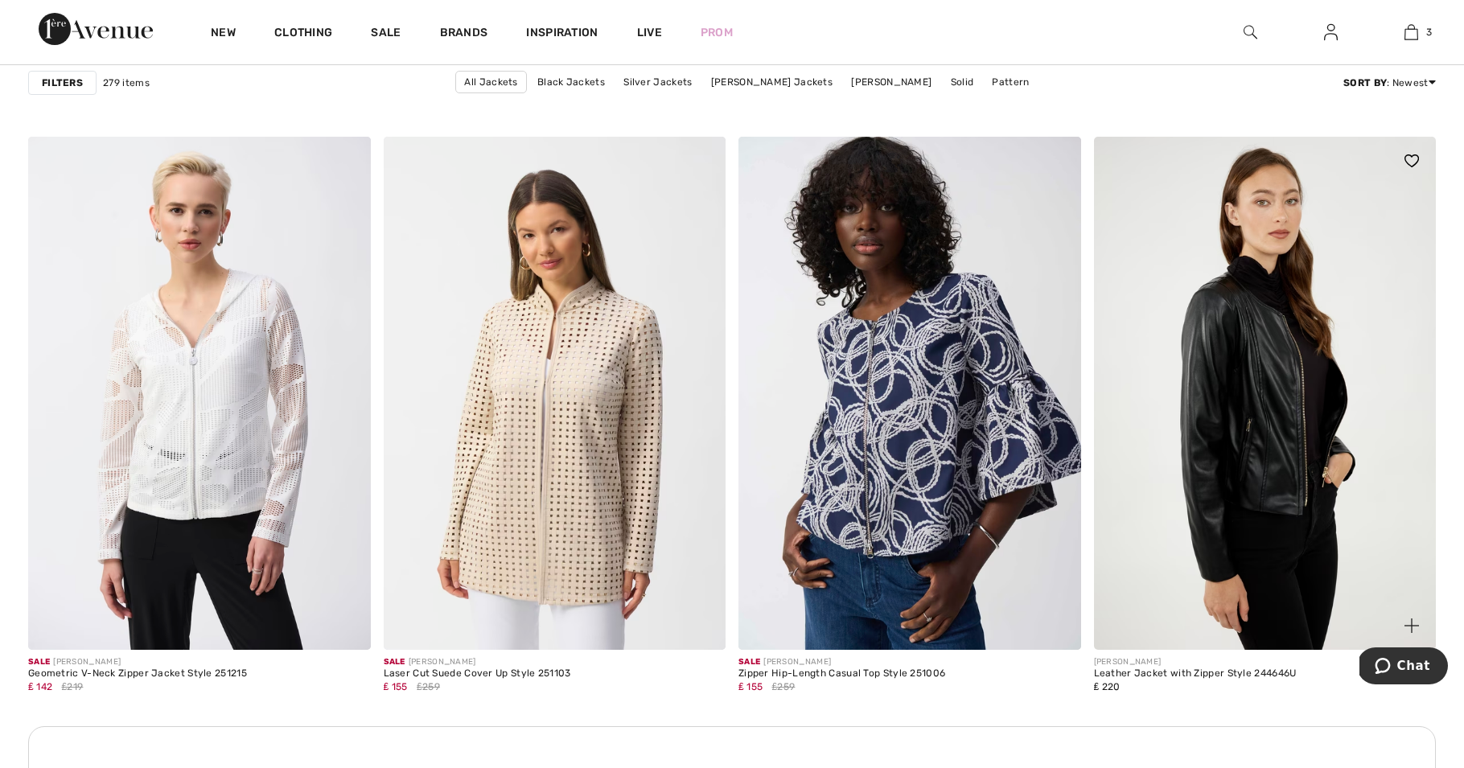
click at [1226, 456] on img at bounding box center [1265, 393] width 343 height 513
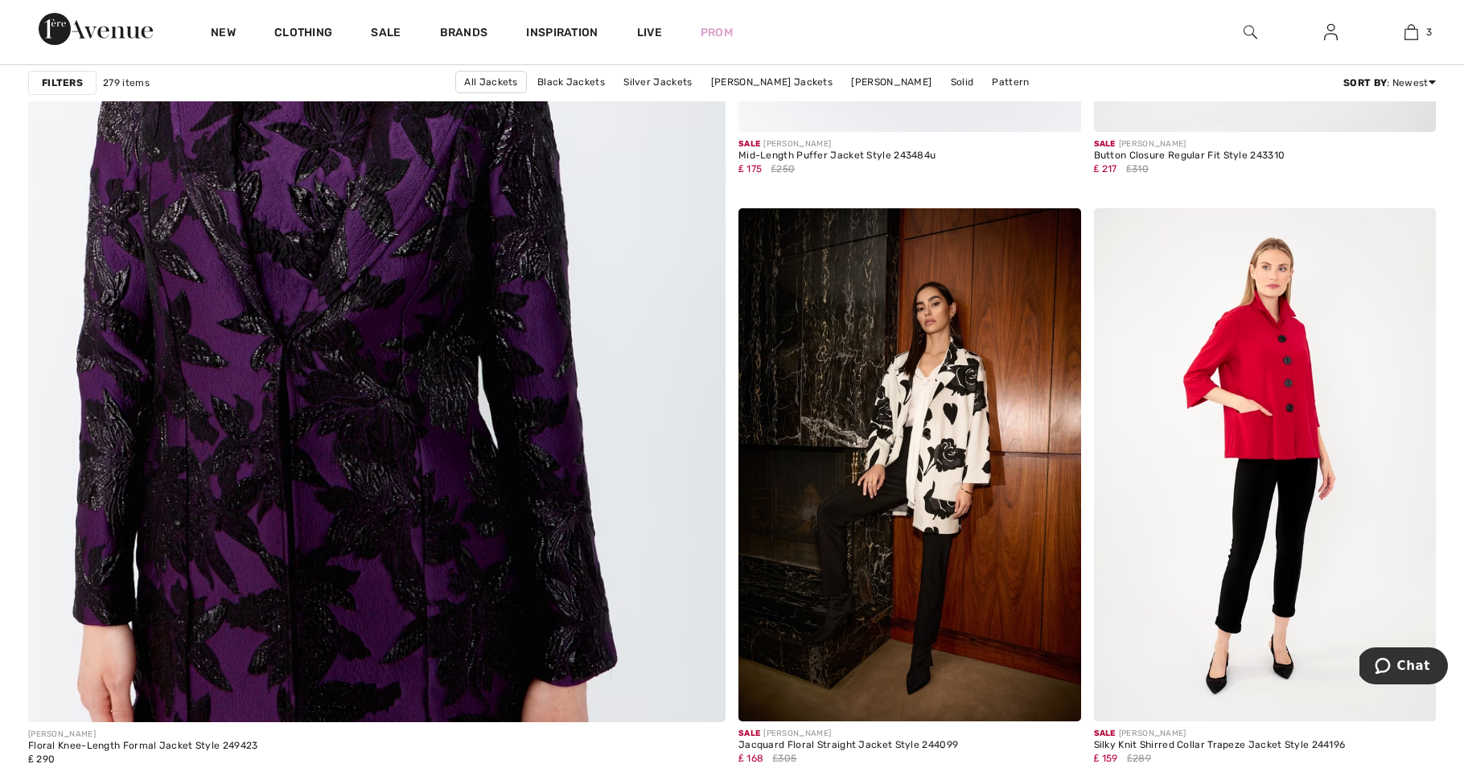
scroll to position [5322, 0]
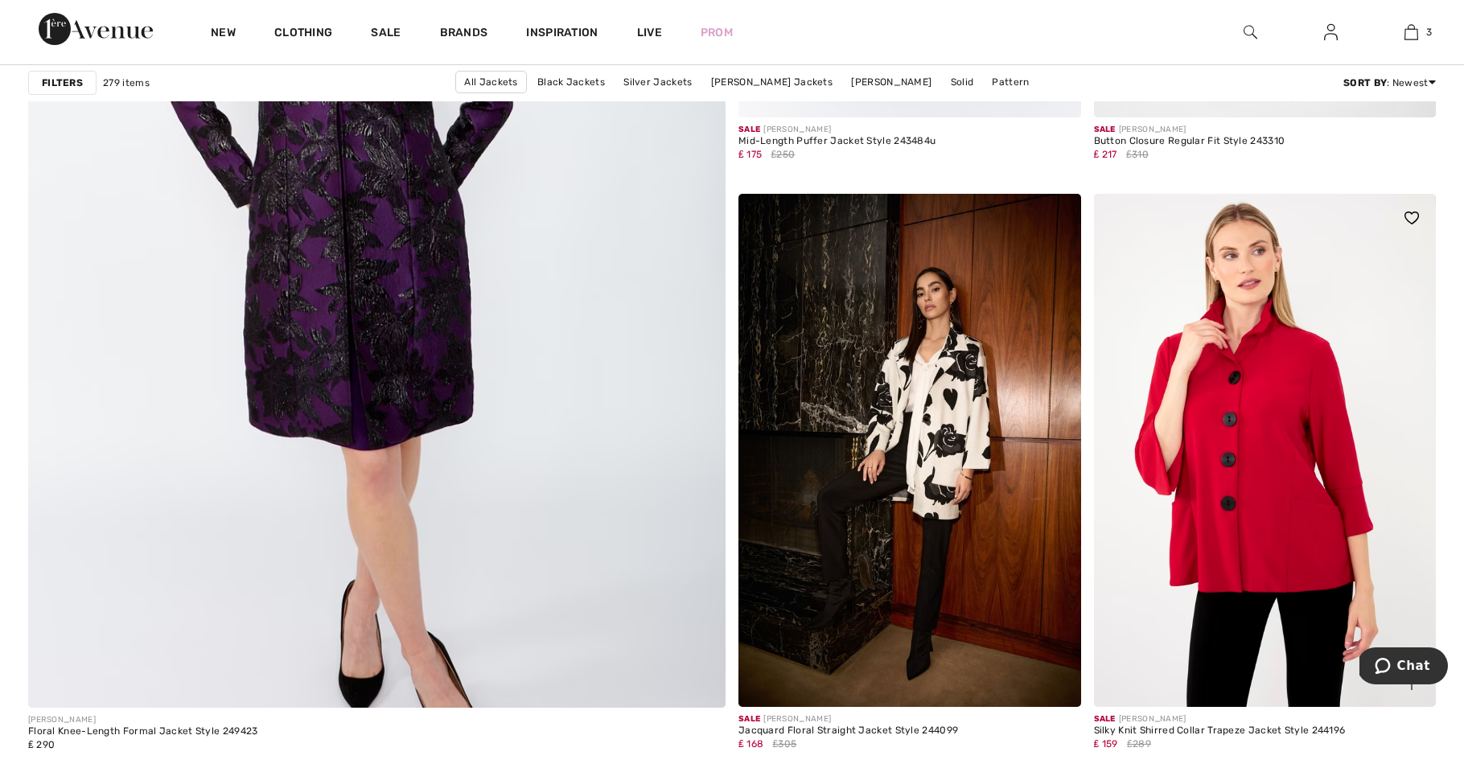
click at [1226, 448] on img at bounding box center [1265, 450] width 343 height 513
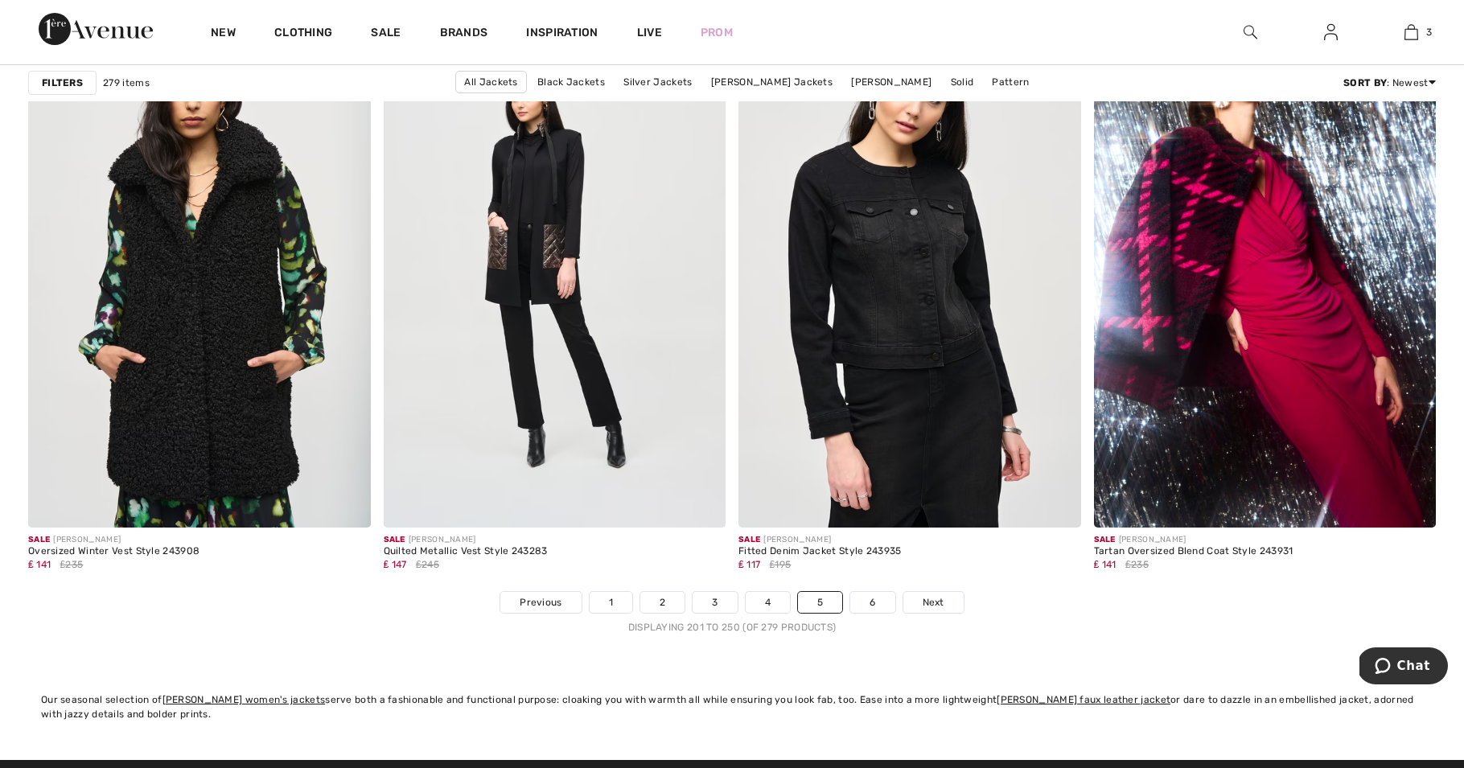
scroll to position [8675, 0]
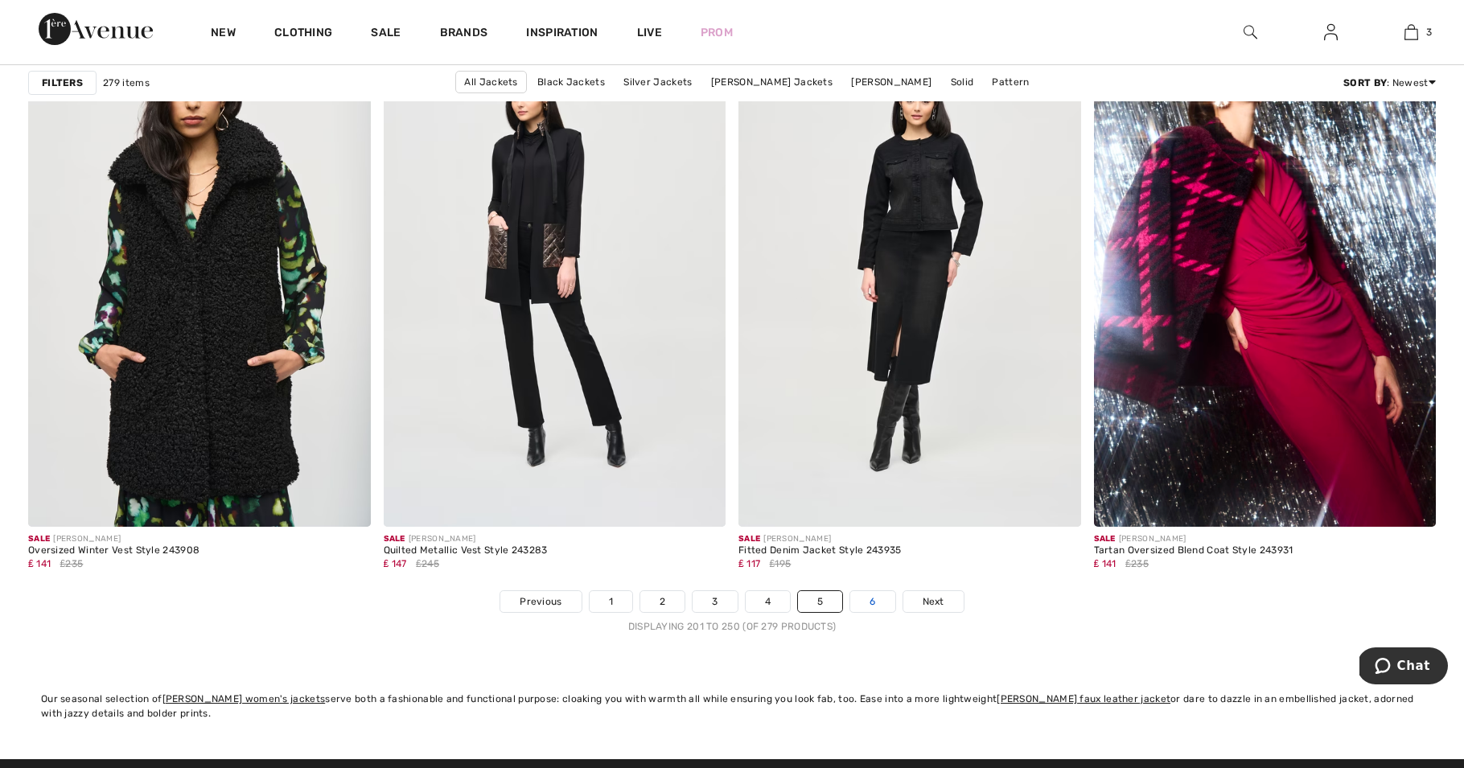
click at [870, 596] on link "6" at bounding box center [872, 601] width 44 height 21
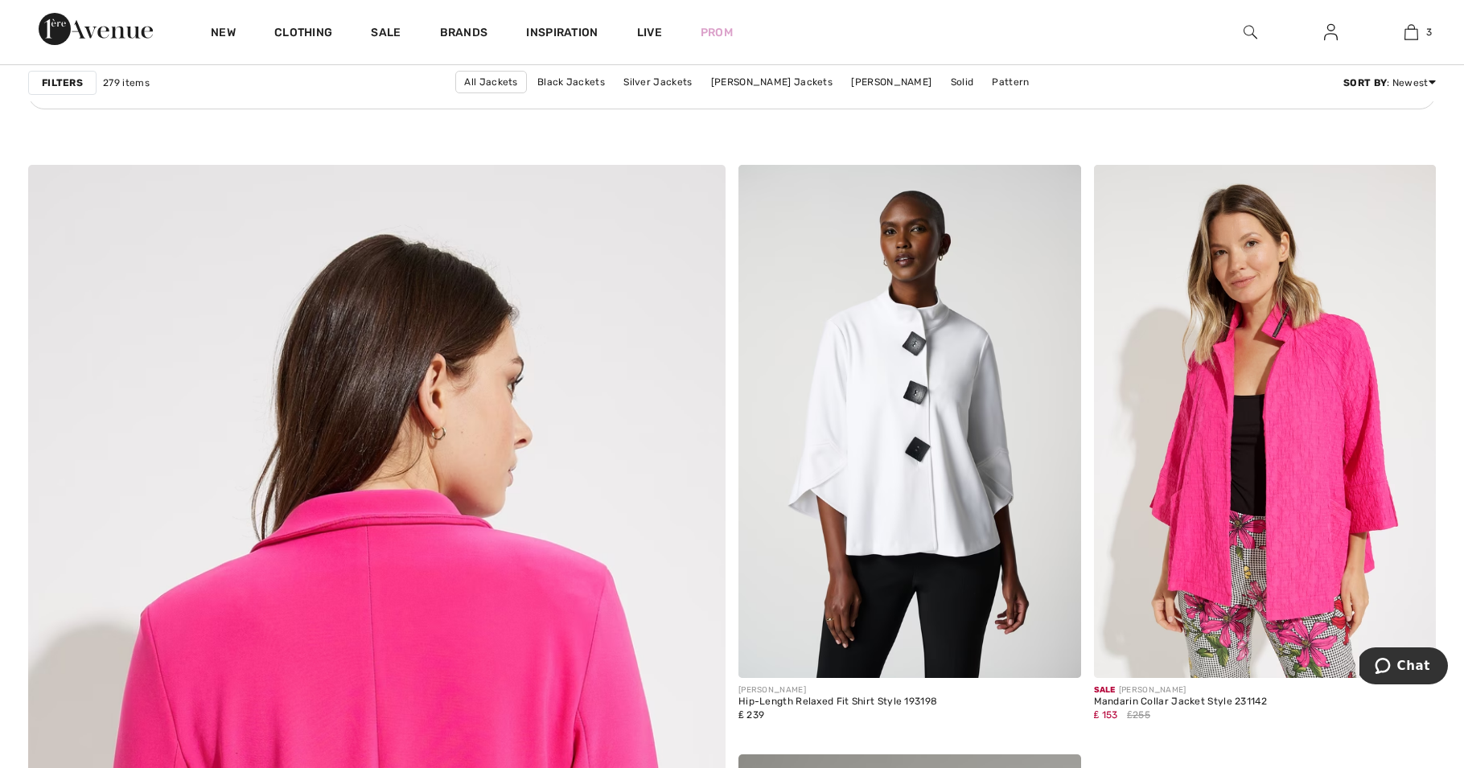
scroll to position [4757, 0]
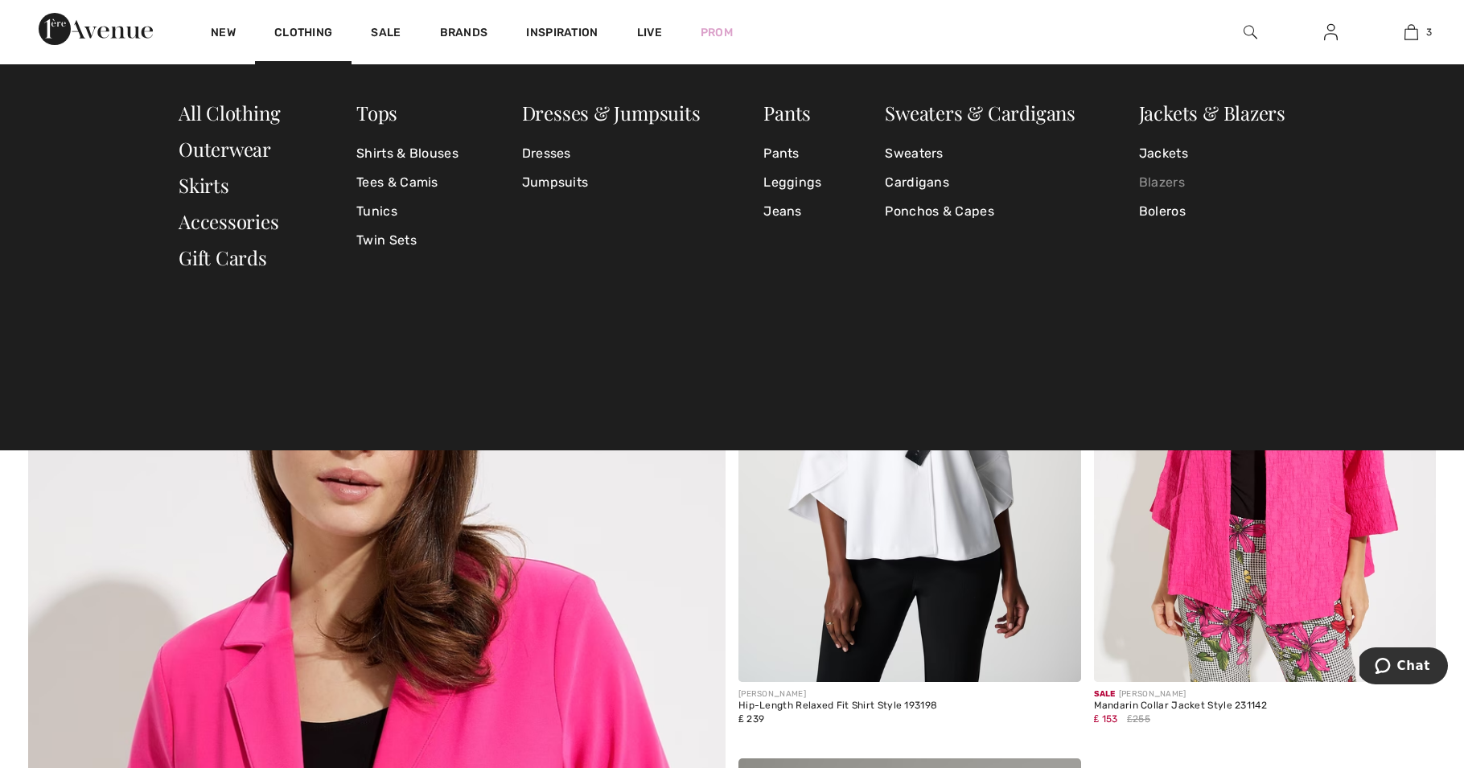
click at [1157, 176] on link "Blazers" at bounding box center [1212, 182] width 146 height 29
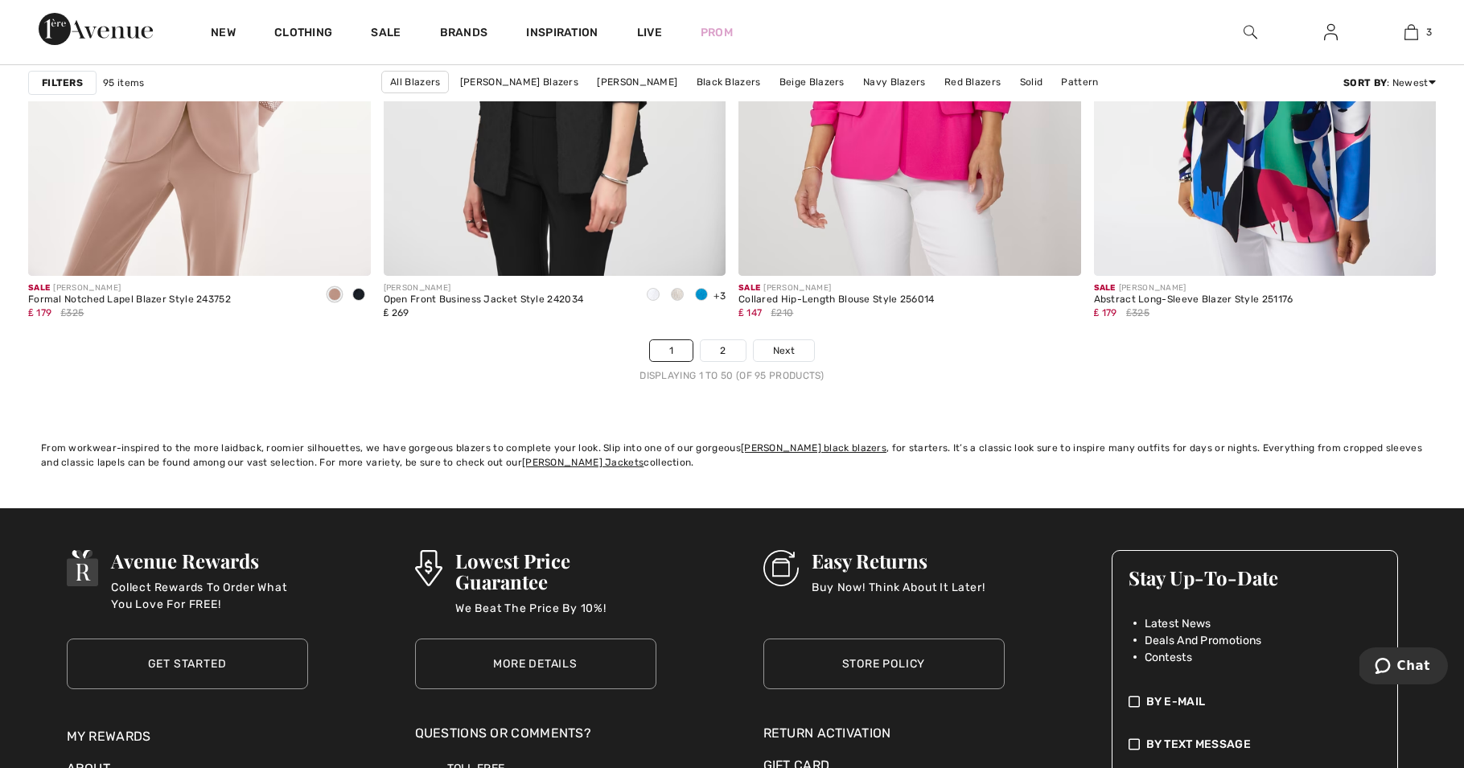
scroll to position [8891, 0]
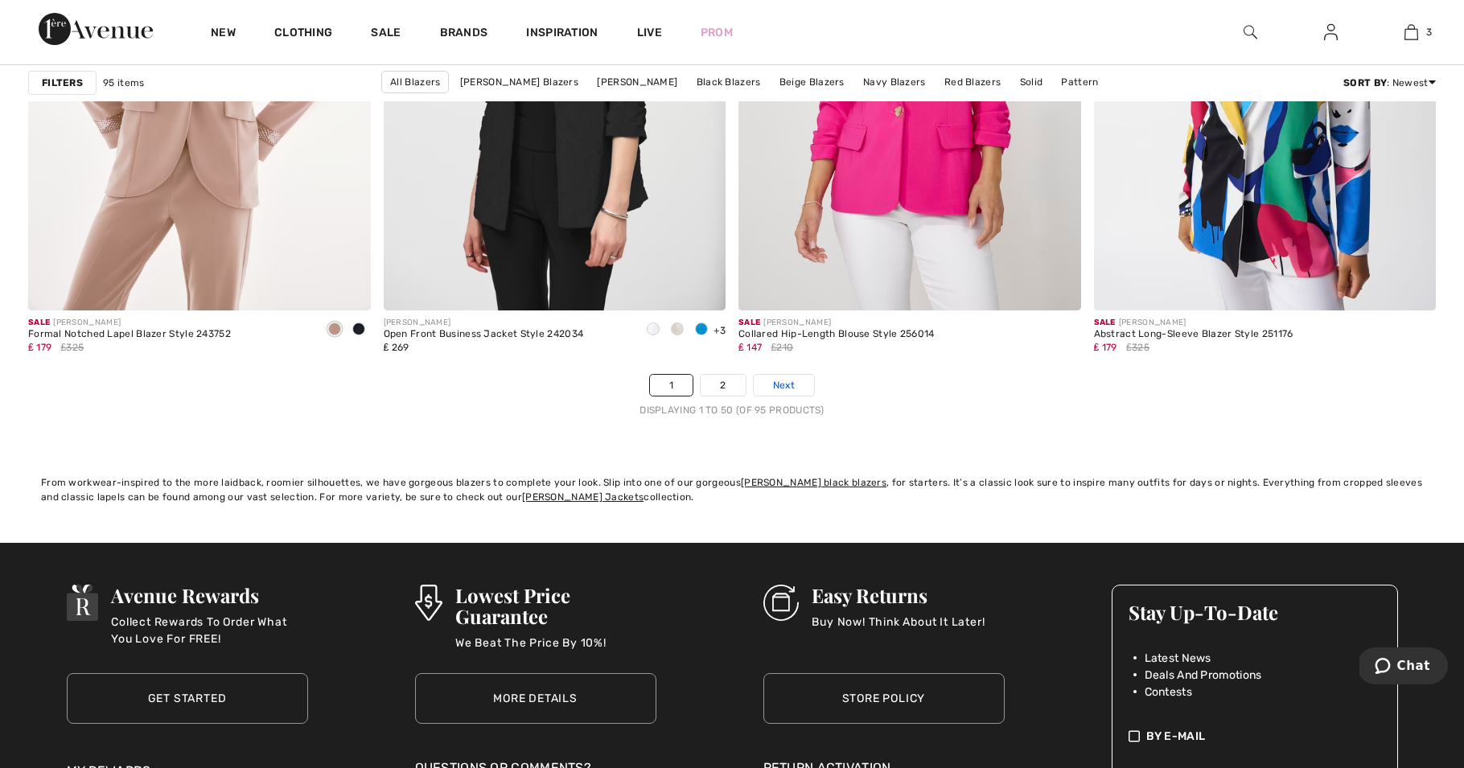
click at [782, 380] on span "Next" at bounding box center [784, 385] width 22 height 14
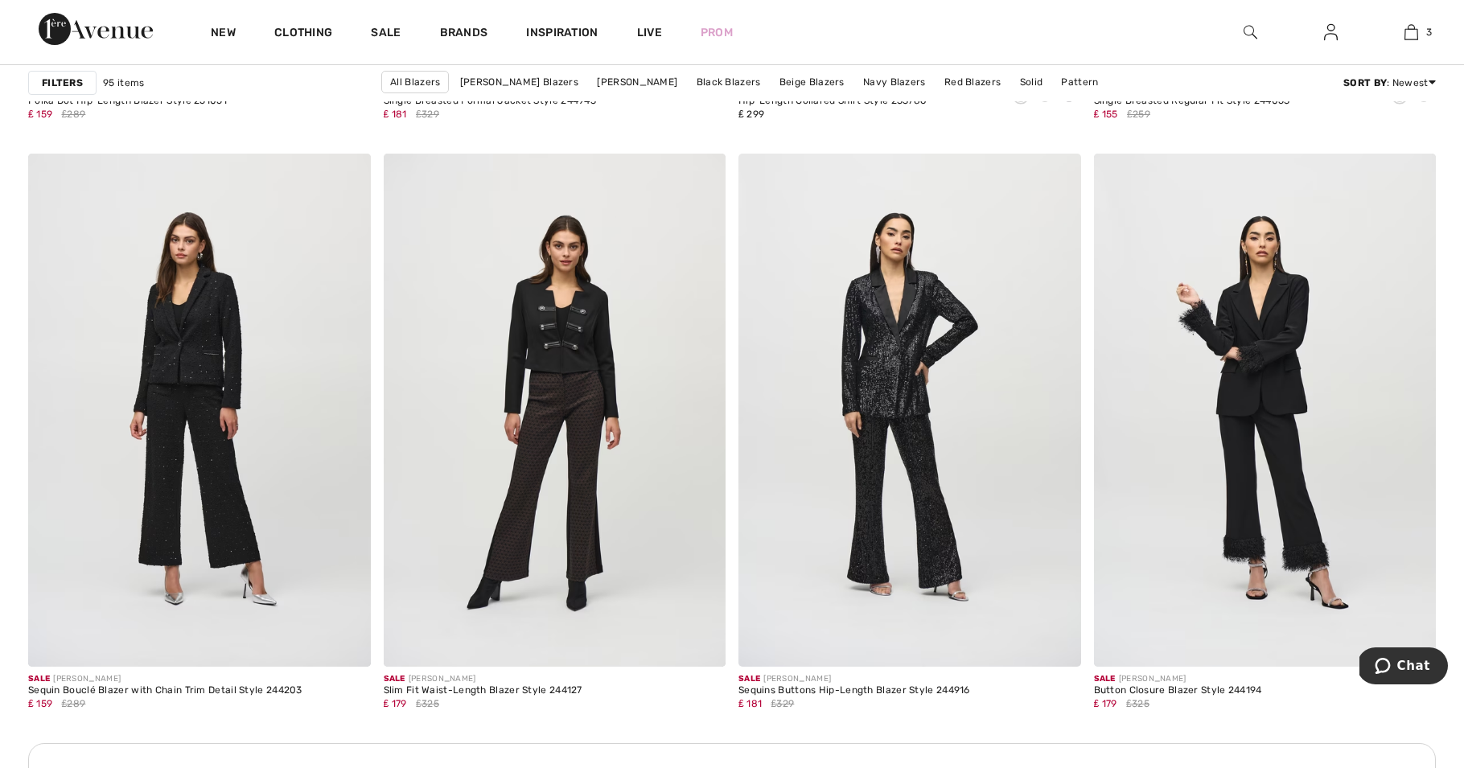
scroll to position [1855, 0]
click at [798, 315] on img at bounding box center [910, 408] width 343 height 513
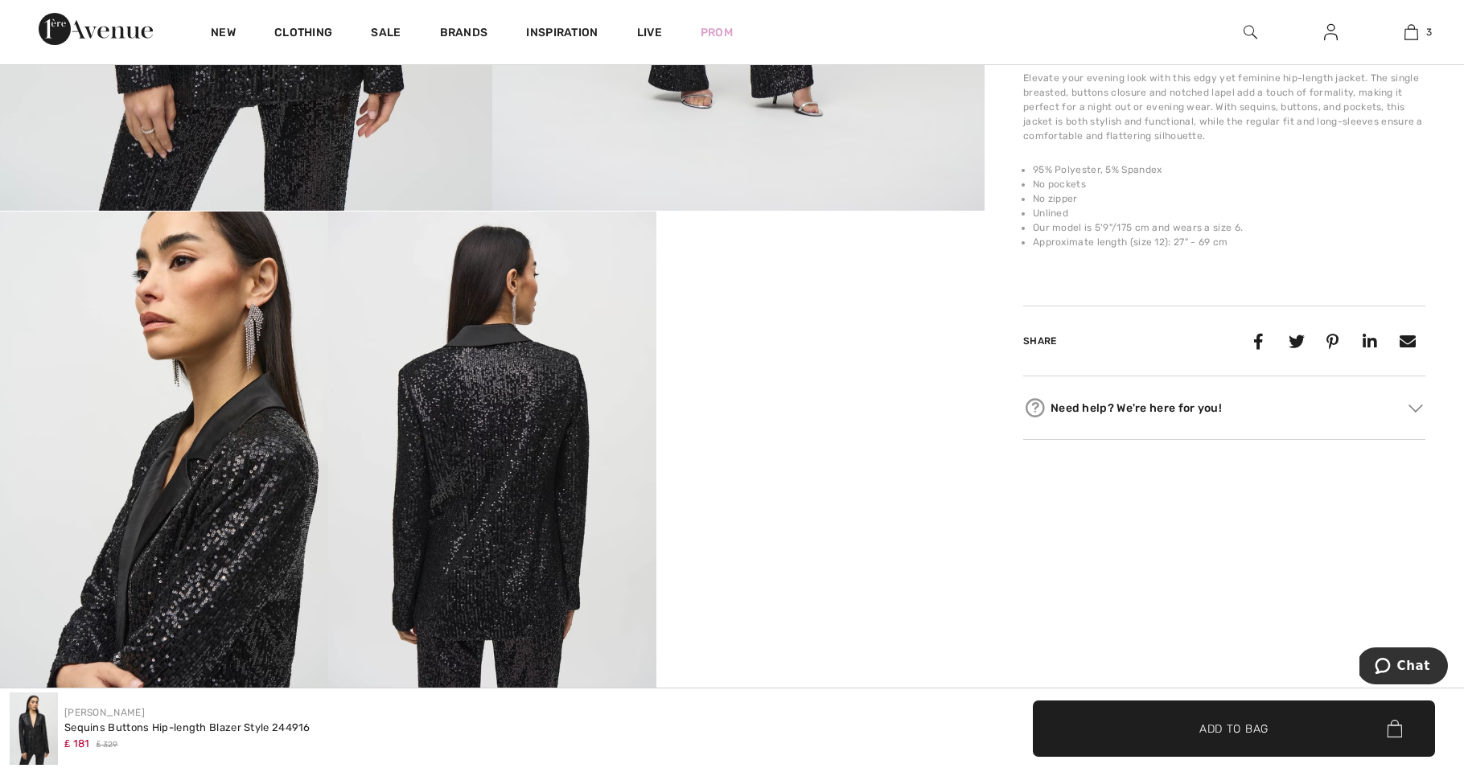
scroll to position [625, 0]
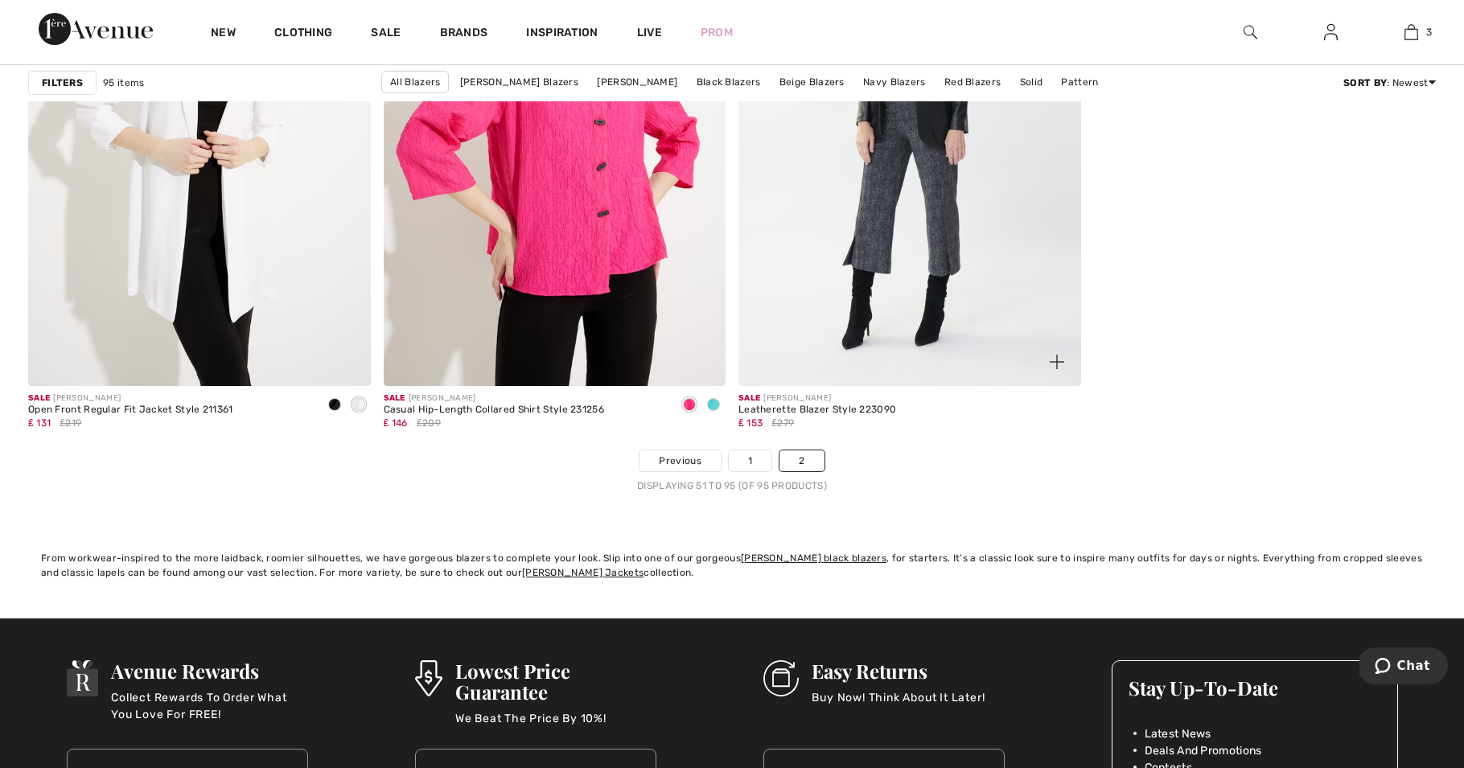
scroll to position [8224, 0]
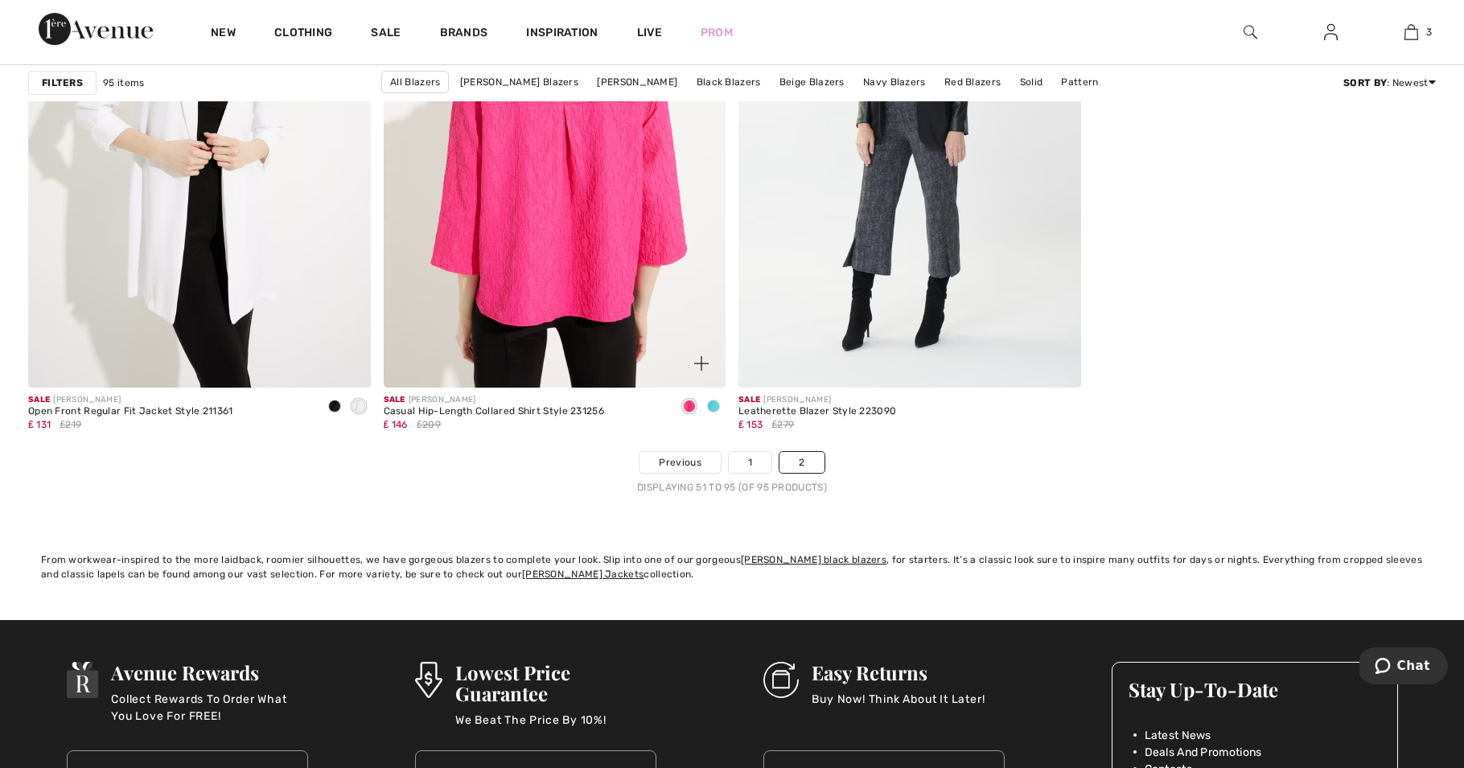
click at [648, 315] on img at bounding box center [555, 130] width 343 height 513
